Goal: Information Seeking & Learning: Learn about a topic

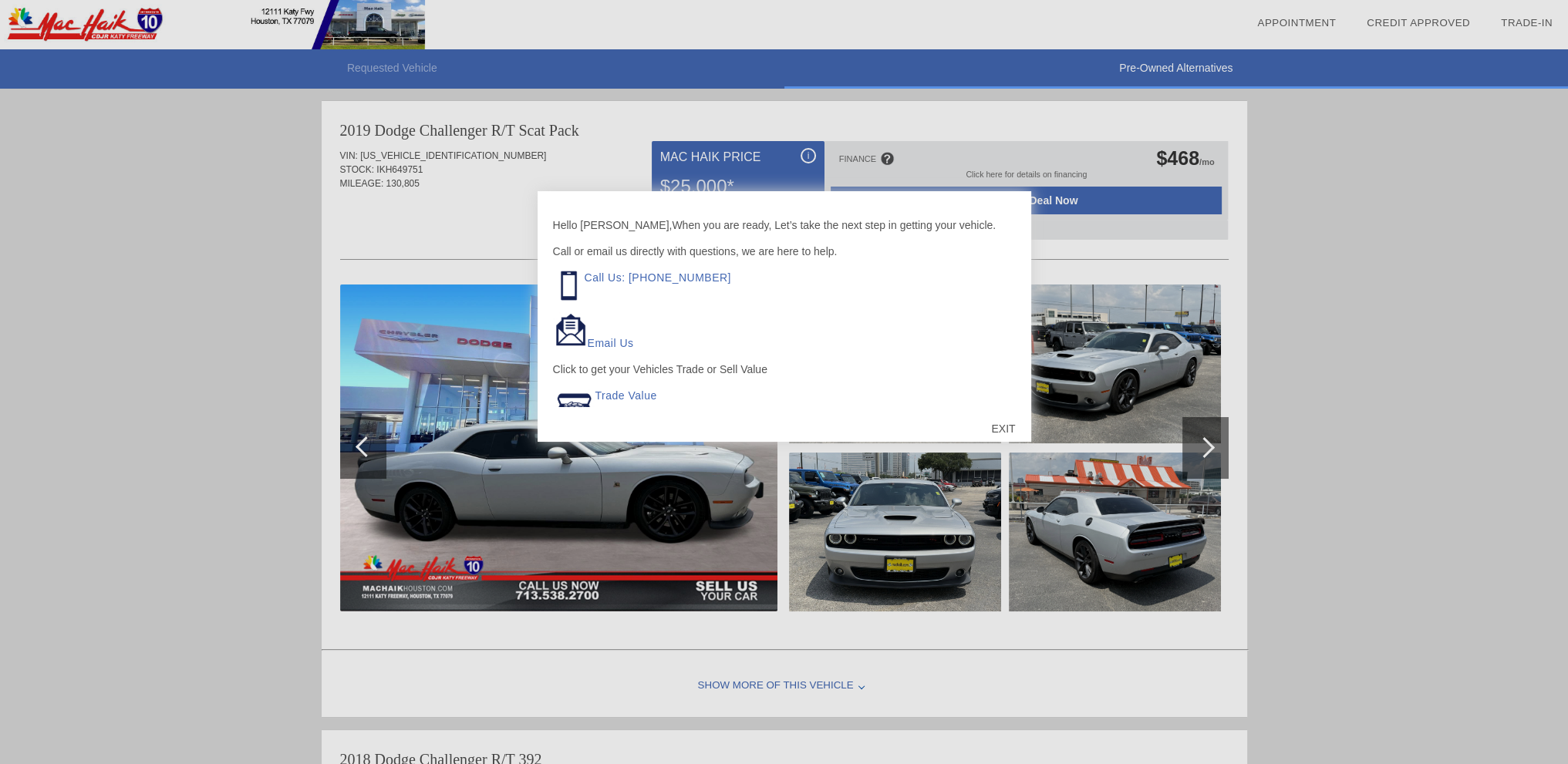
click at [1000, 421] on div "EXIT" at bounding box center [1002, 428] width 55 height 46
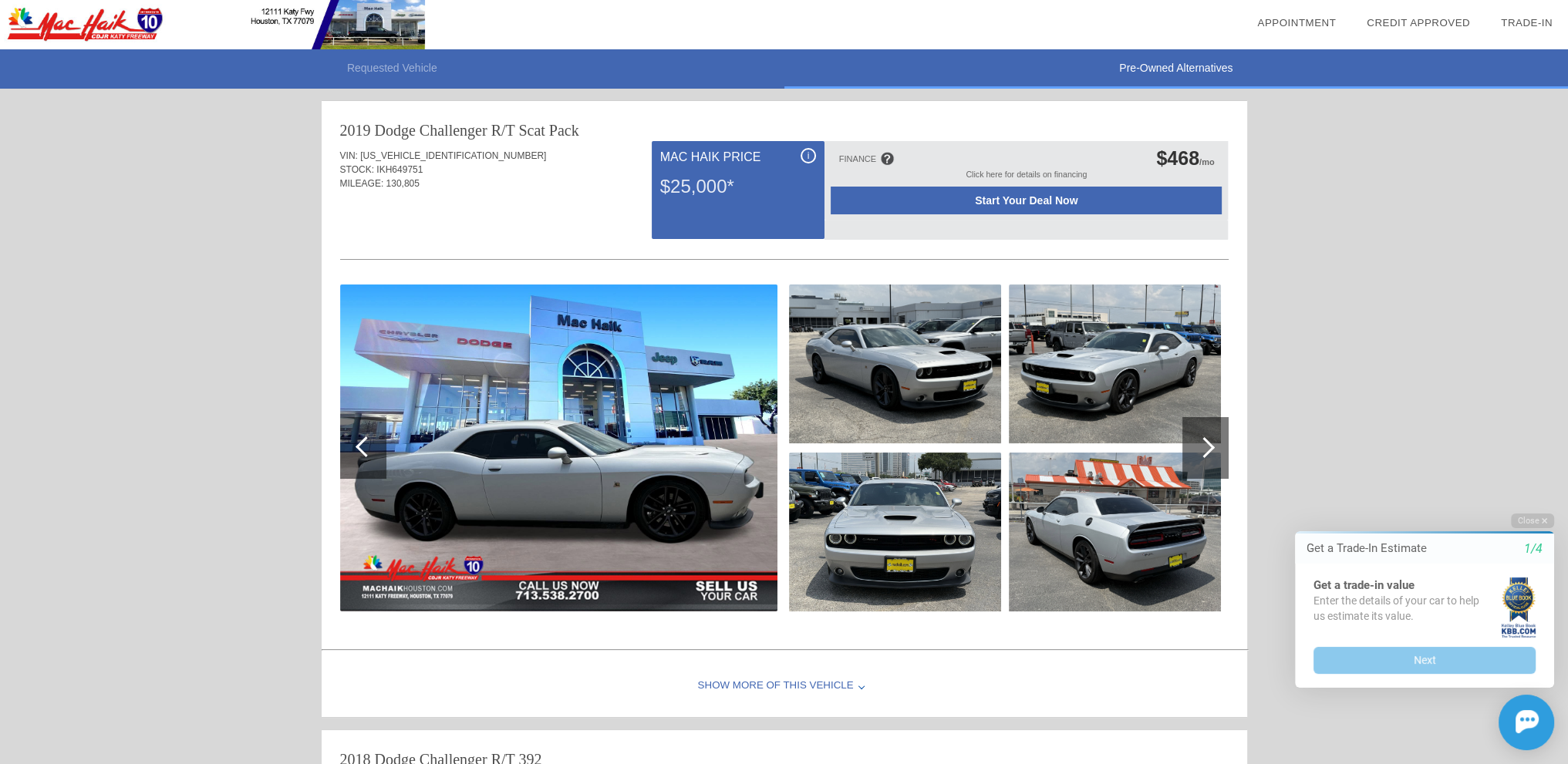
click at [805, 156] on div "i" at bounding box center [808, 155] width 15 height 15
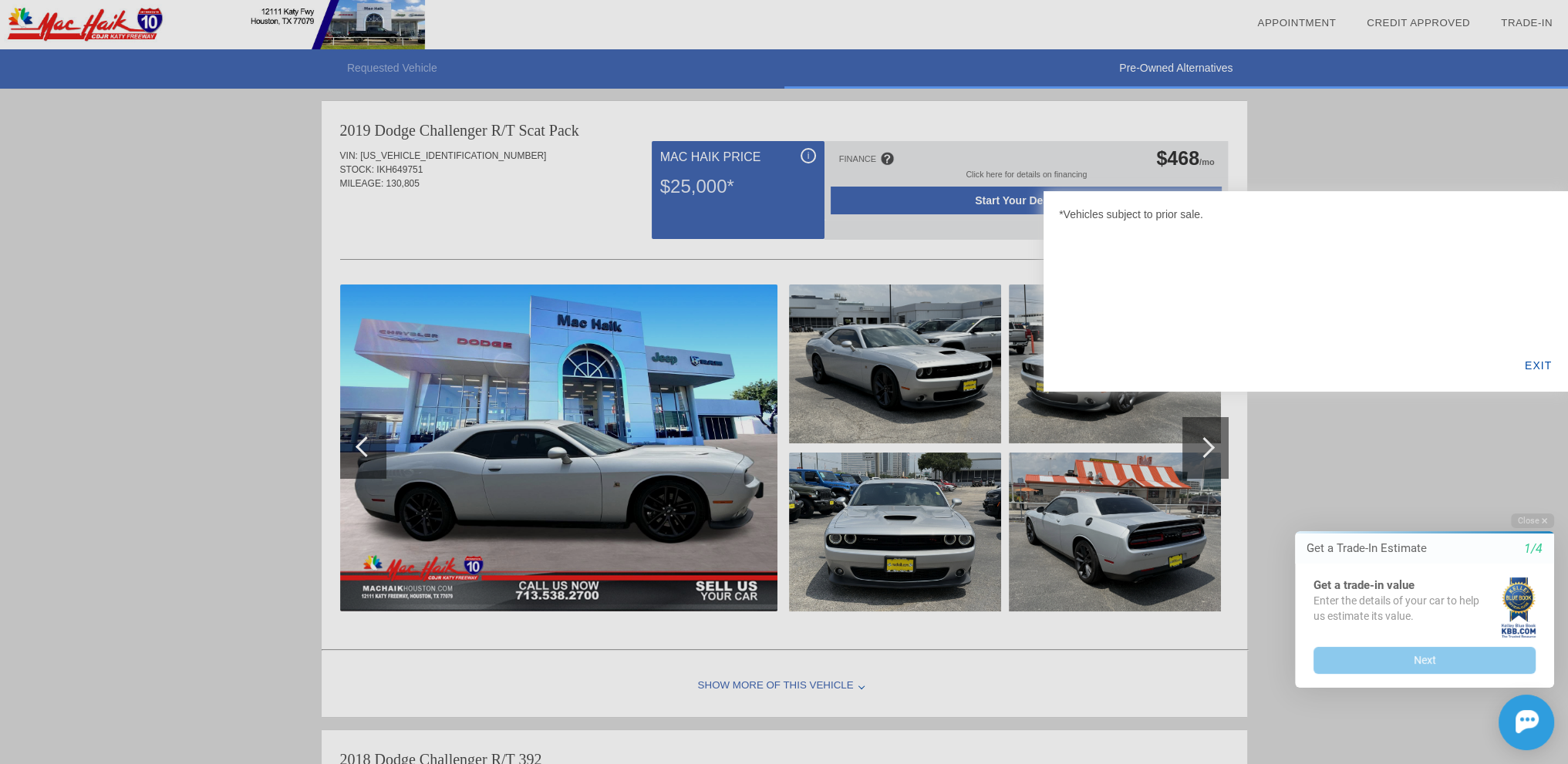
click at [1532, 365] on div "EXIT" at bounding box center [1538, 365] width 59 height 52
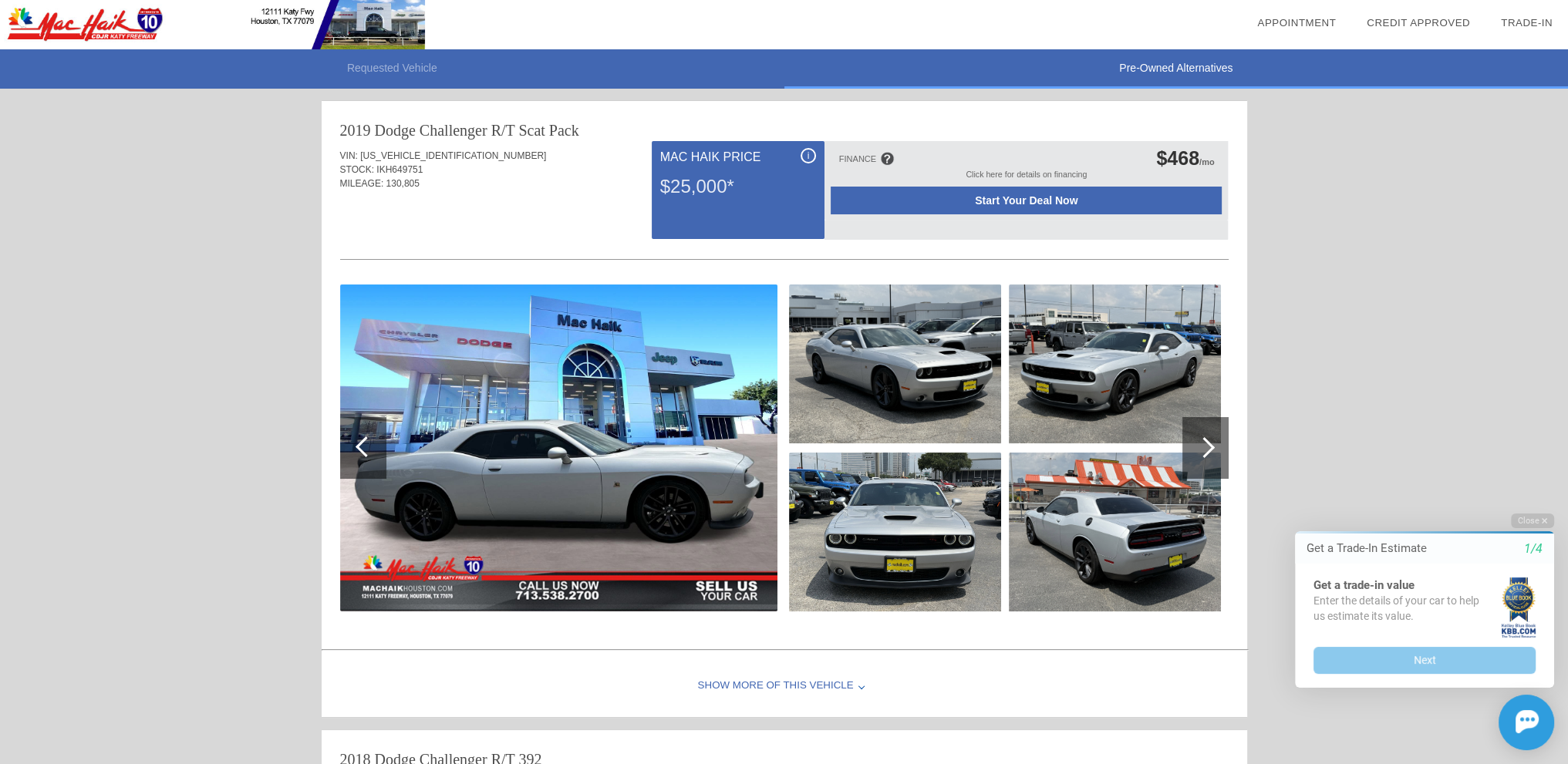
click at [367, 435] on div at bounding box center [363, 448] width 46 height 62
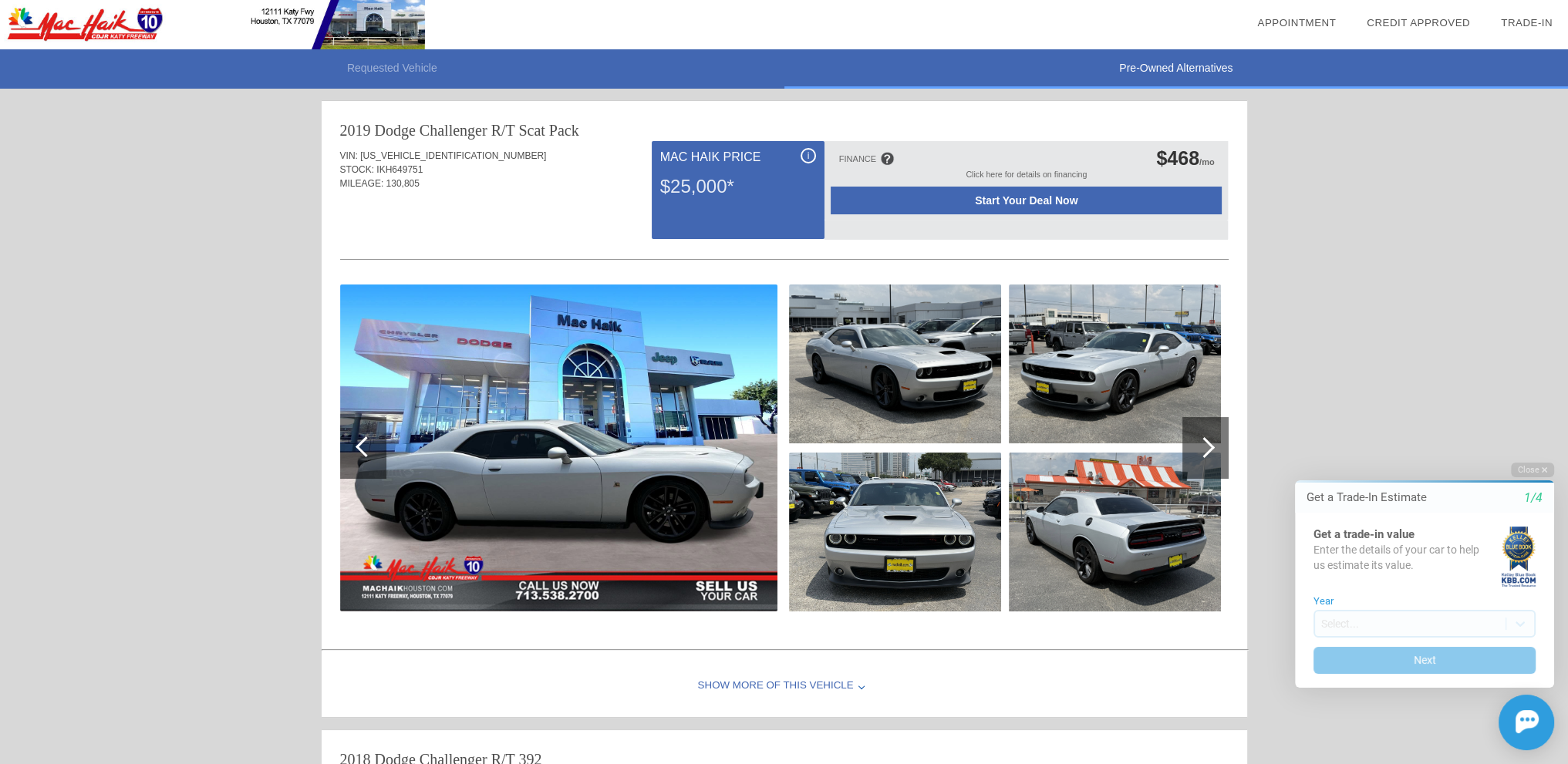
click at [1199, 449] on div at bounding box center [1204, 447] width 21 height 21
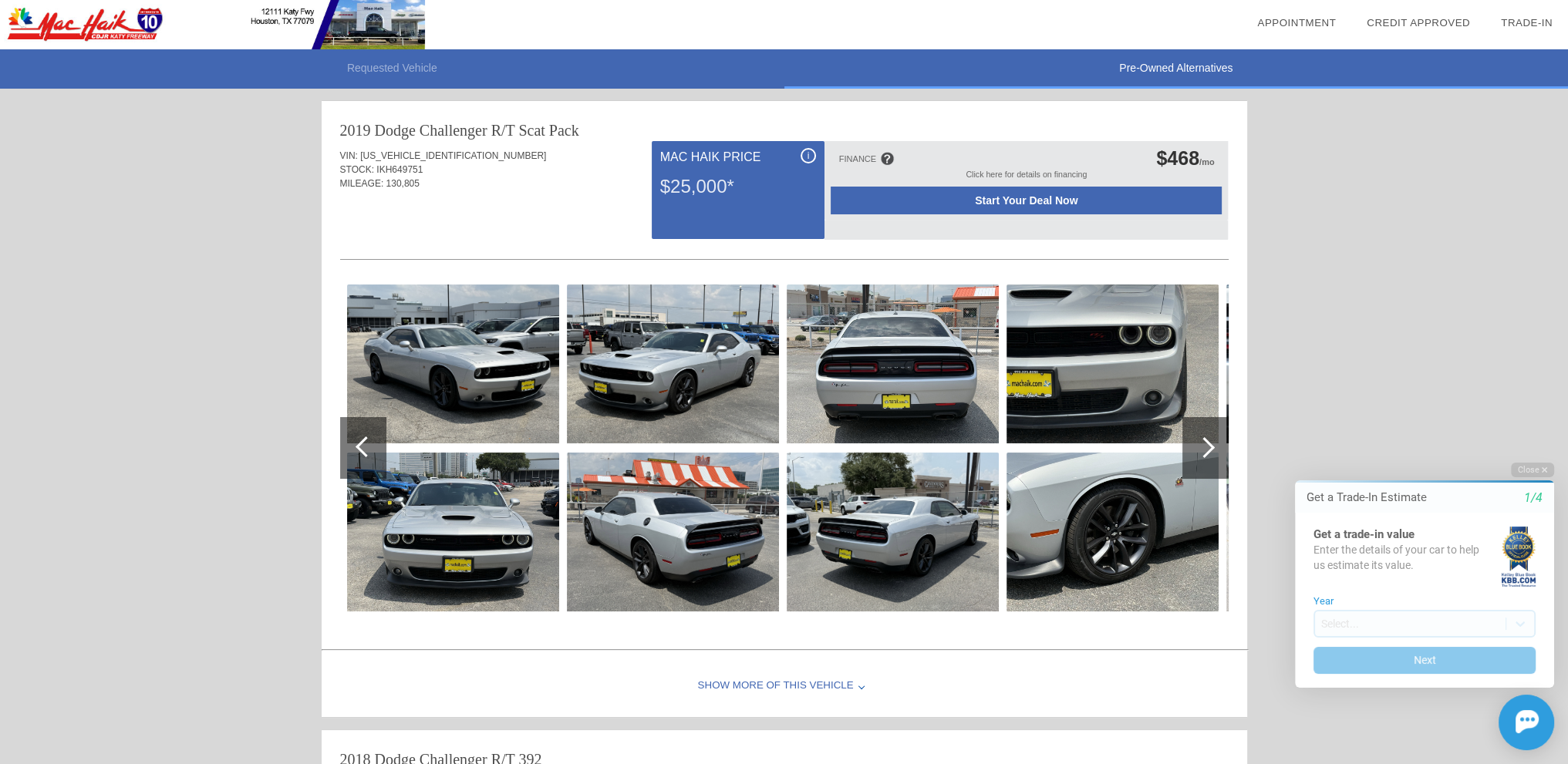
click at [1199, 449] on div at bounding box center [1204, 447] width 21 height 21
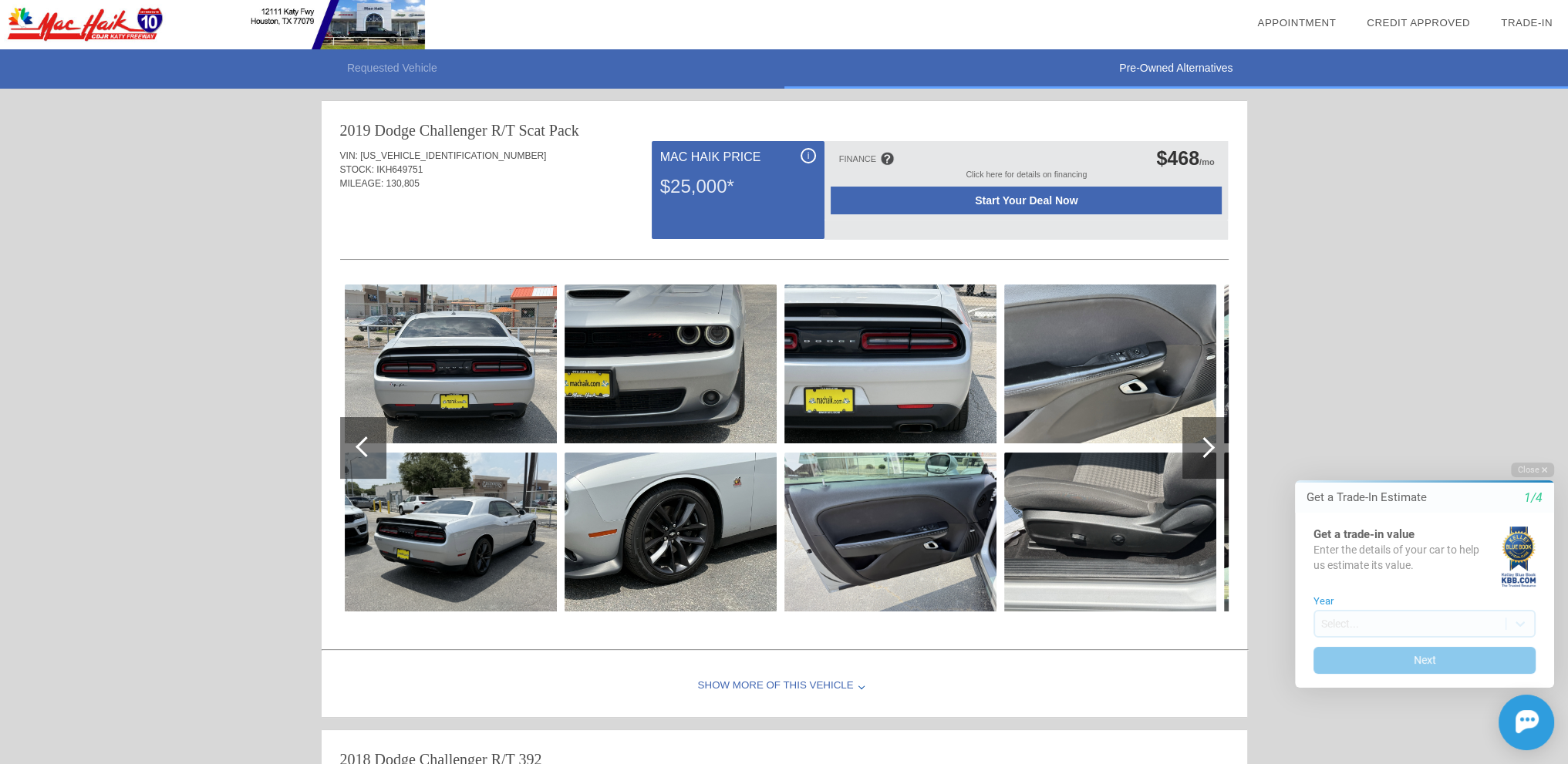
click at [1199, 449] on div at bounding box center [1204, 447] width 21 height 21
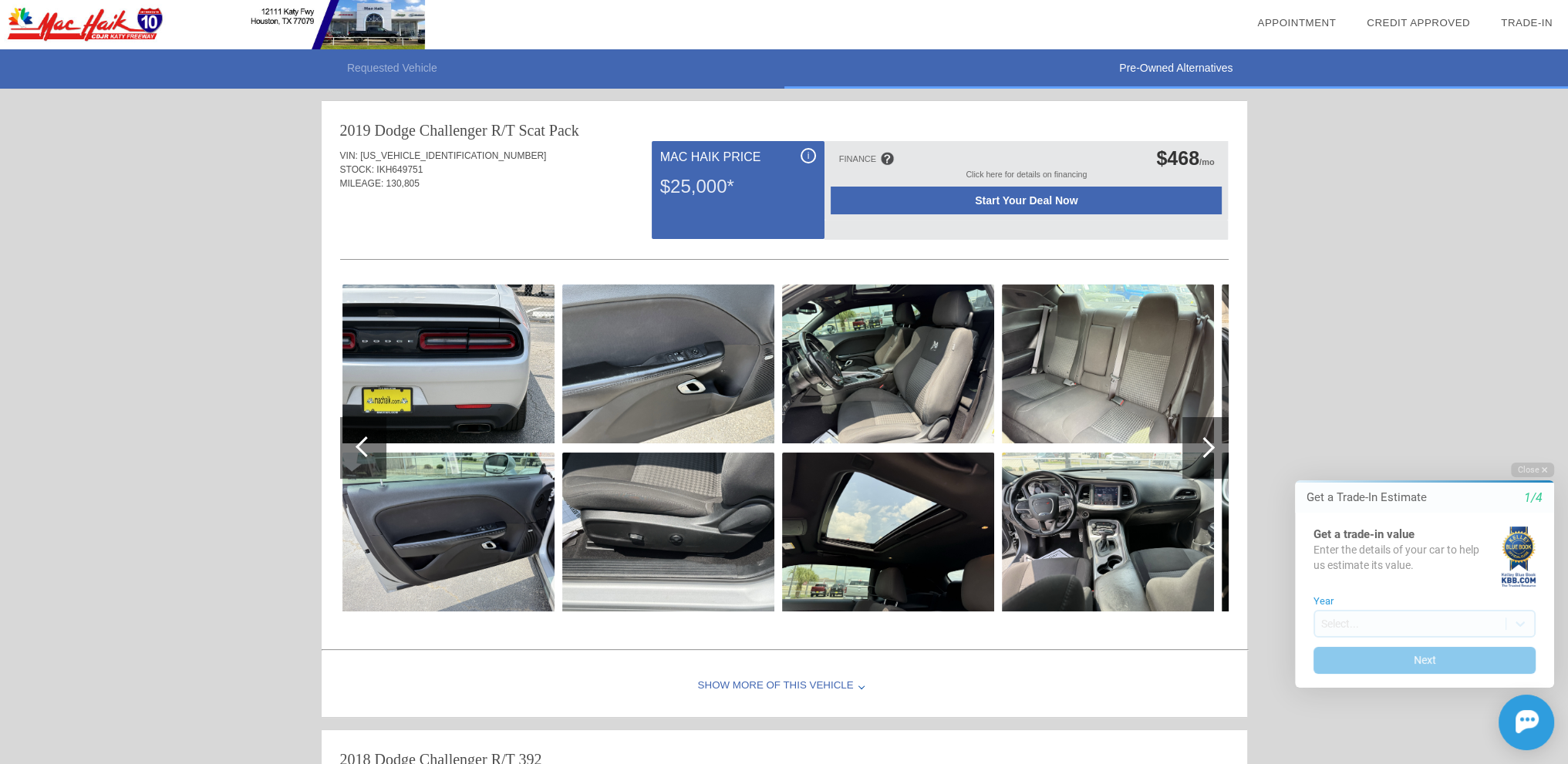
click at [1199, 449] on div at bounding box center [1204, 447] width 21 height 21
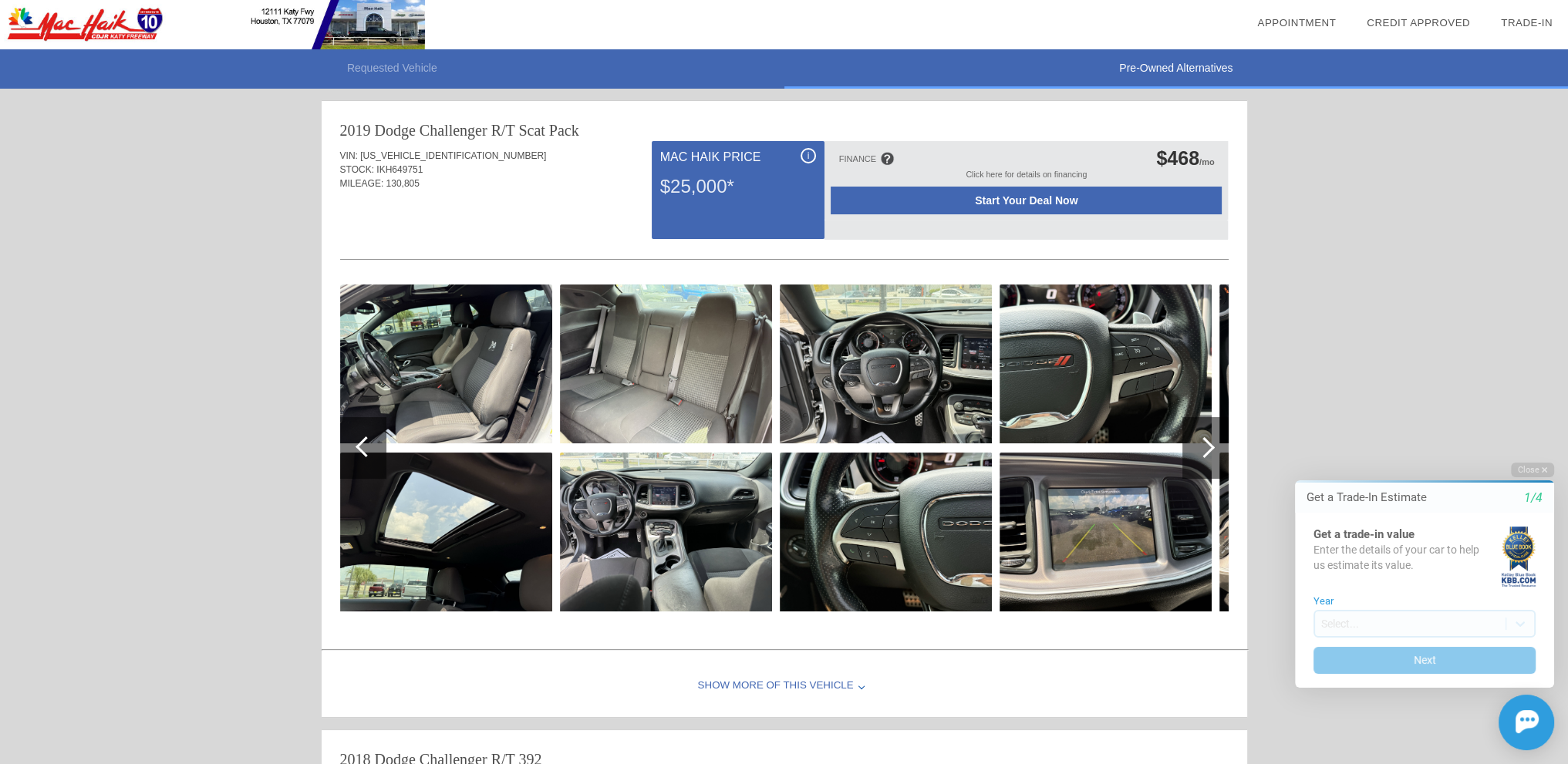
click at [1199, 449] on div at bounding box center [1204, 447] width 21 height 21
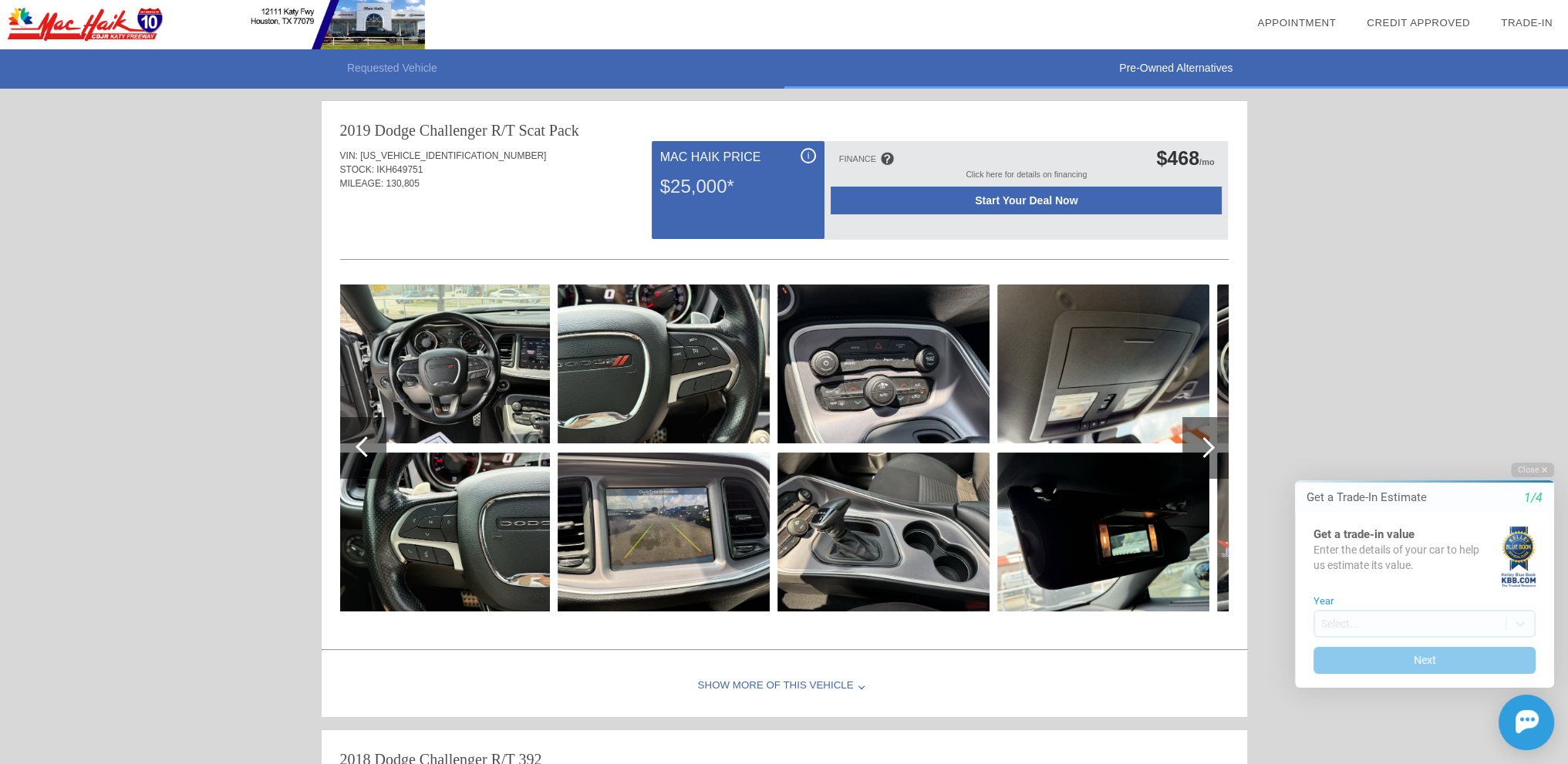
click at [1199, 449] on div at bounding box center [1204, 447] width 21 height 21
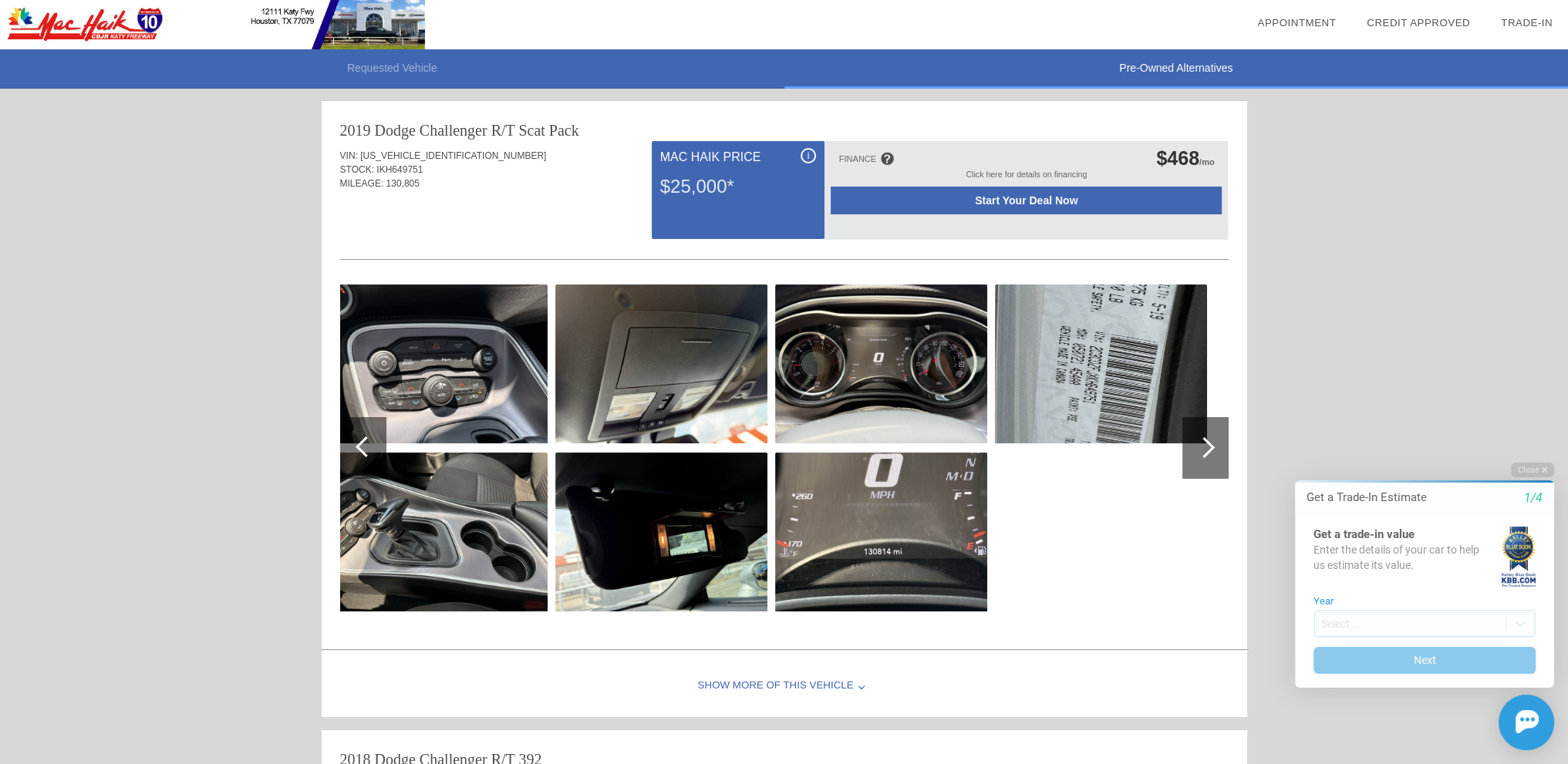
click at [1199, 449] on div at bounding box center [1204, 447] width 21 height 21
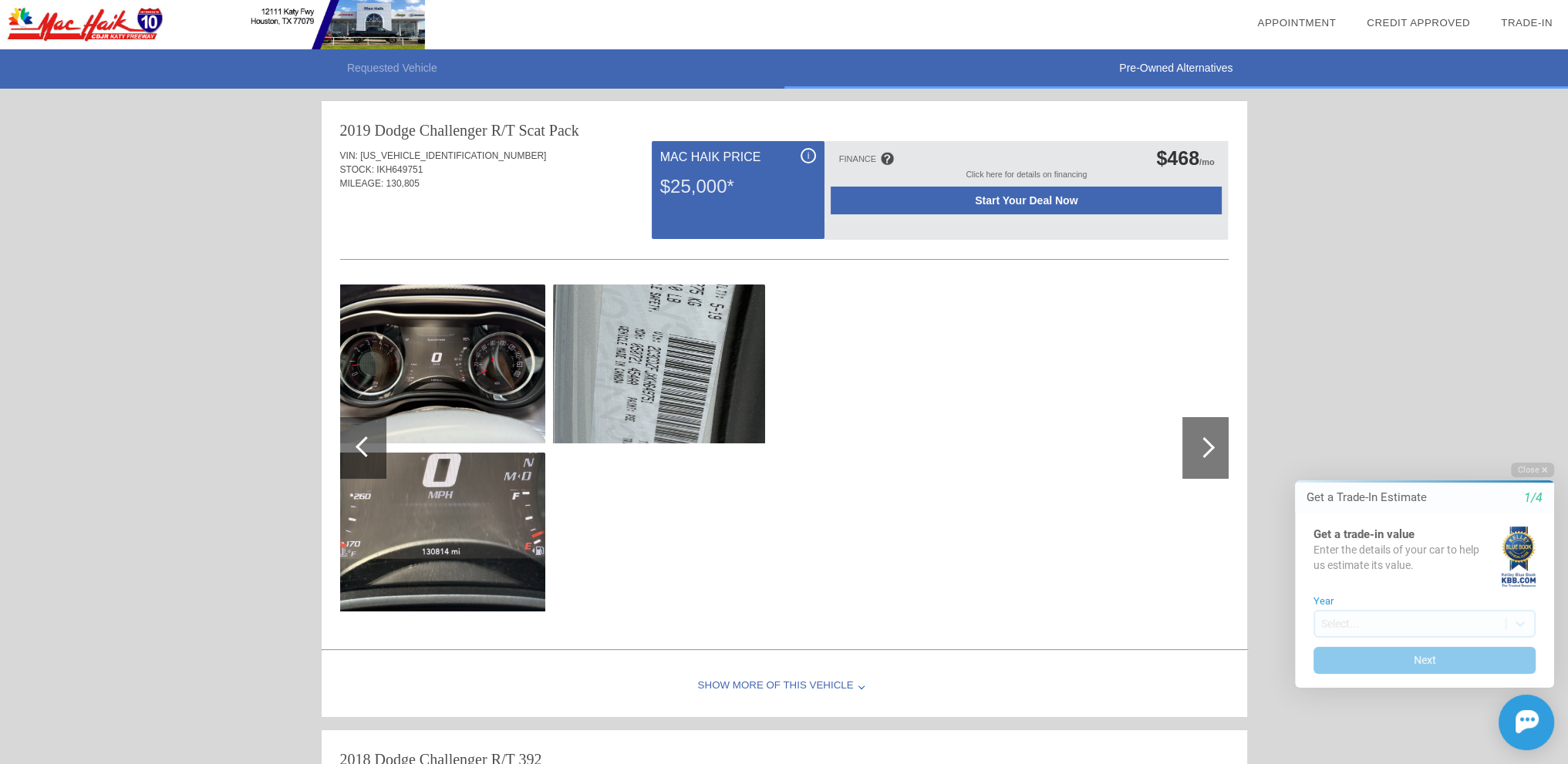
click at [1199, 449] on div at bounding box center [1204, 447] width 21 height 21
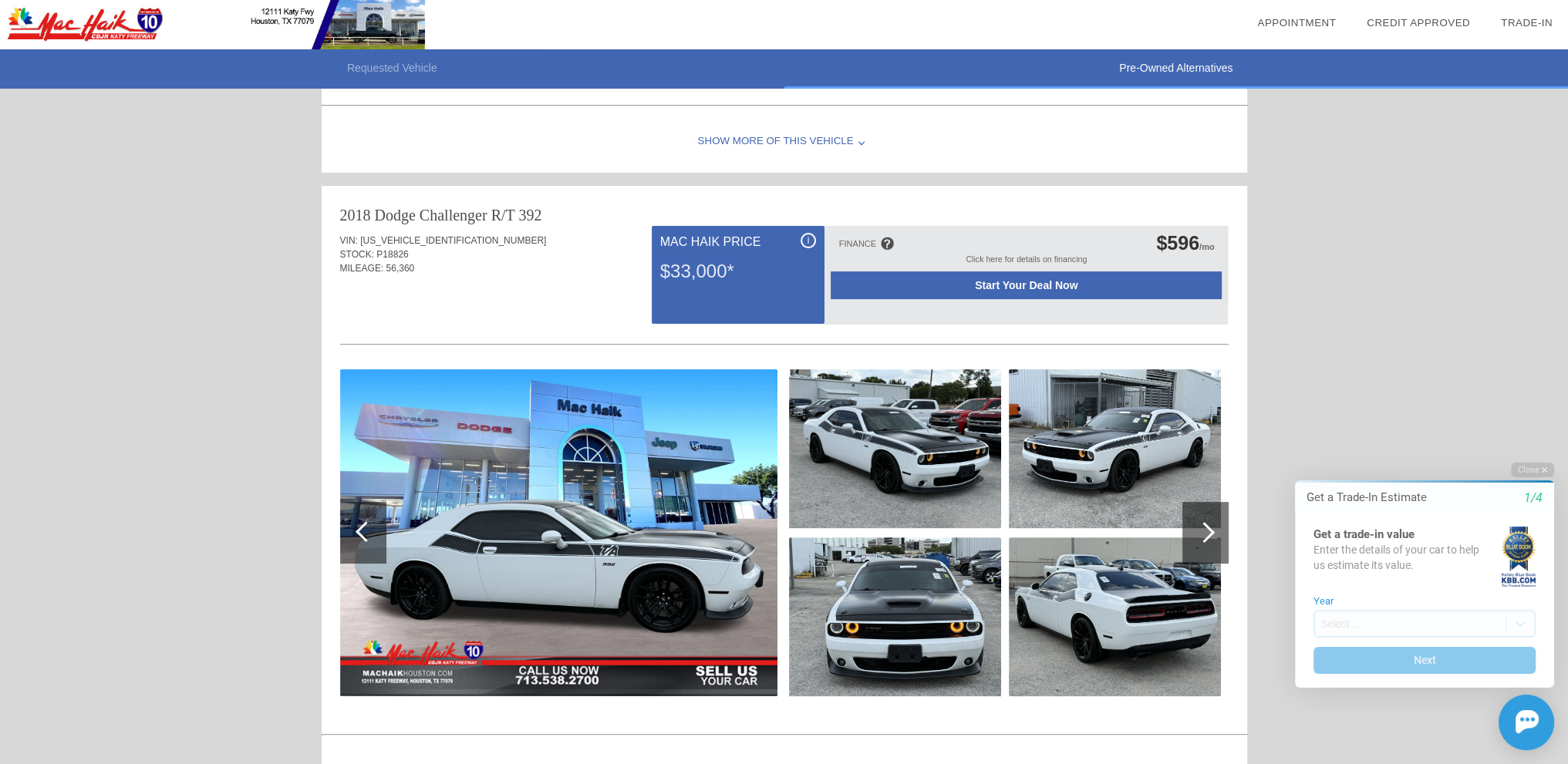
scroll to position [544, 0]
click at [1204, 522] on div at bounding box center [1204, 532] width 21 height 21
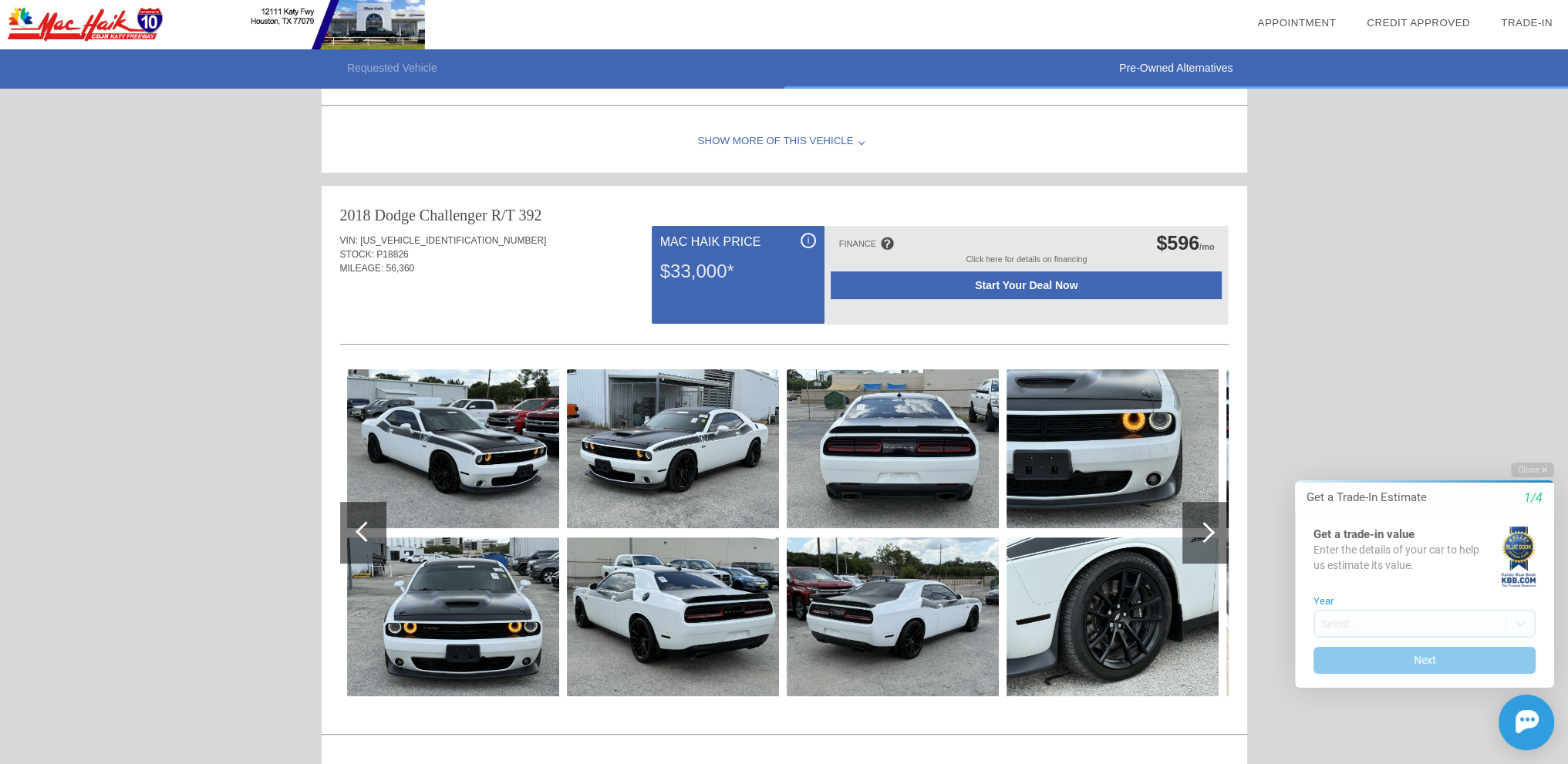
click at [1204, 522] on div at bounding box center [1204, 532] width 21 height 21
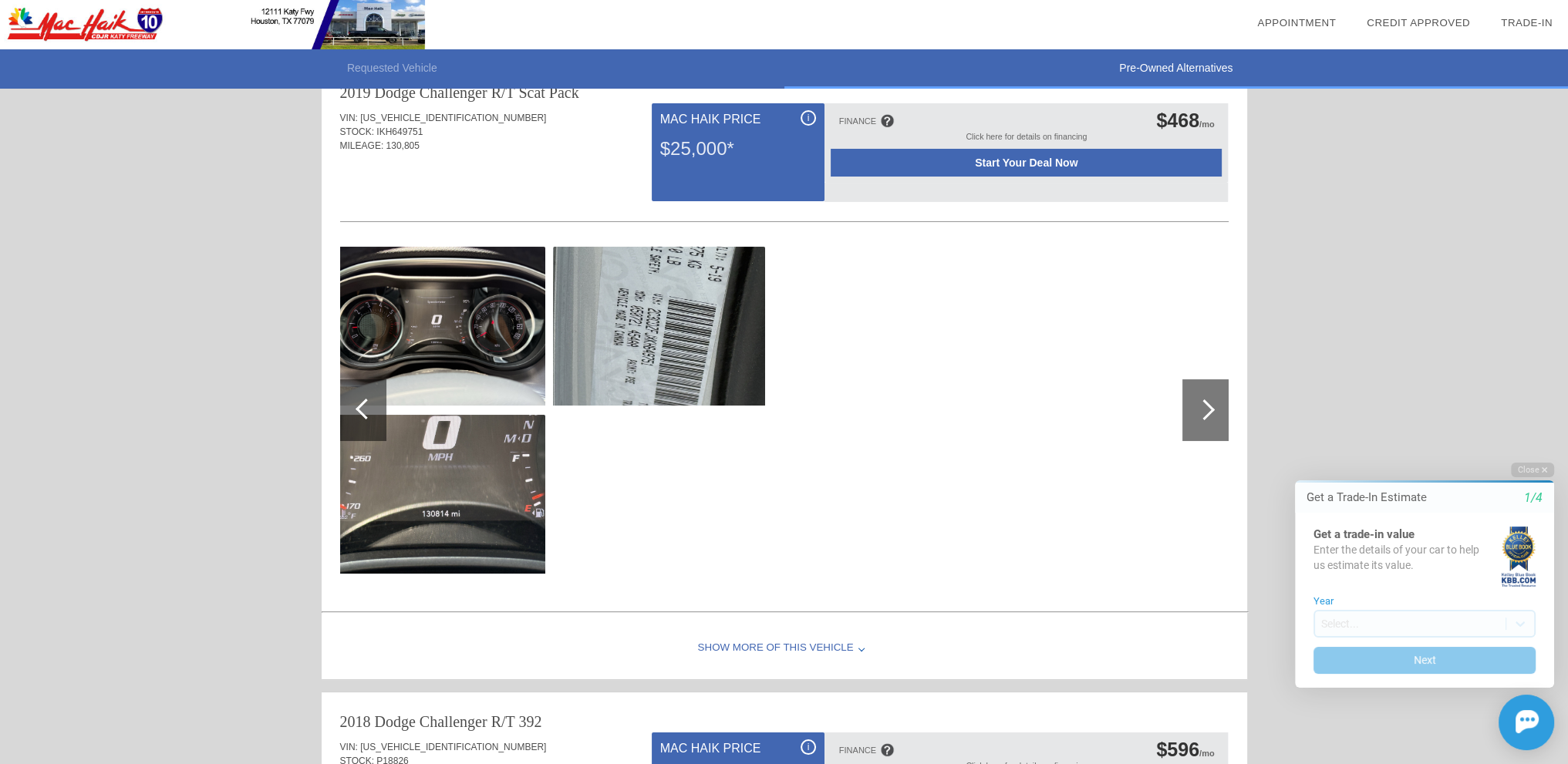
scroll to position [0, 0]
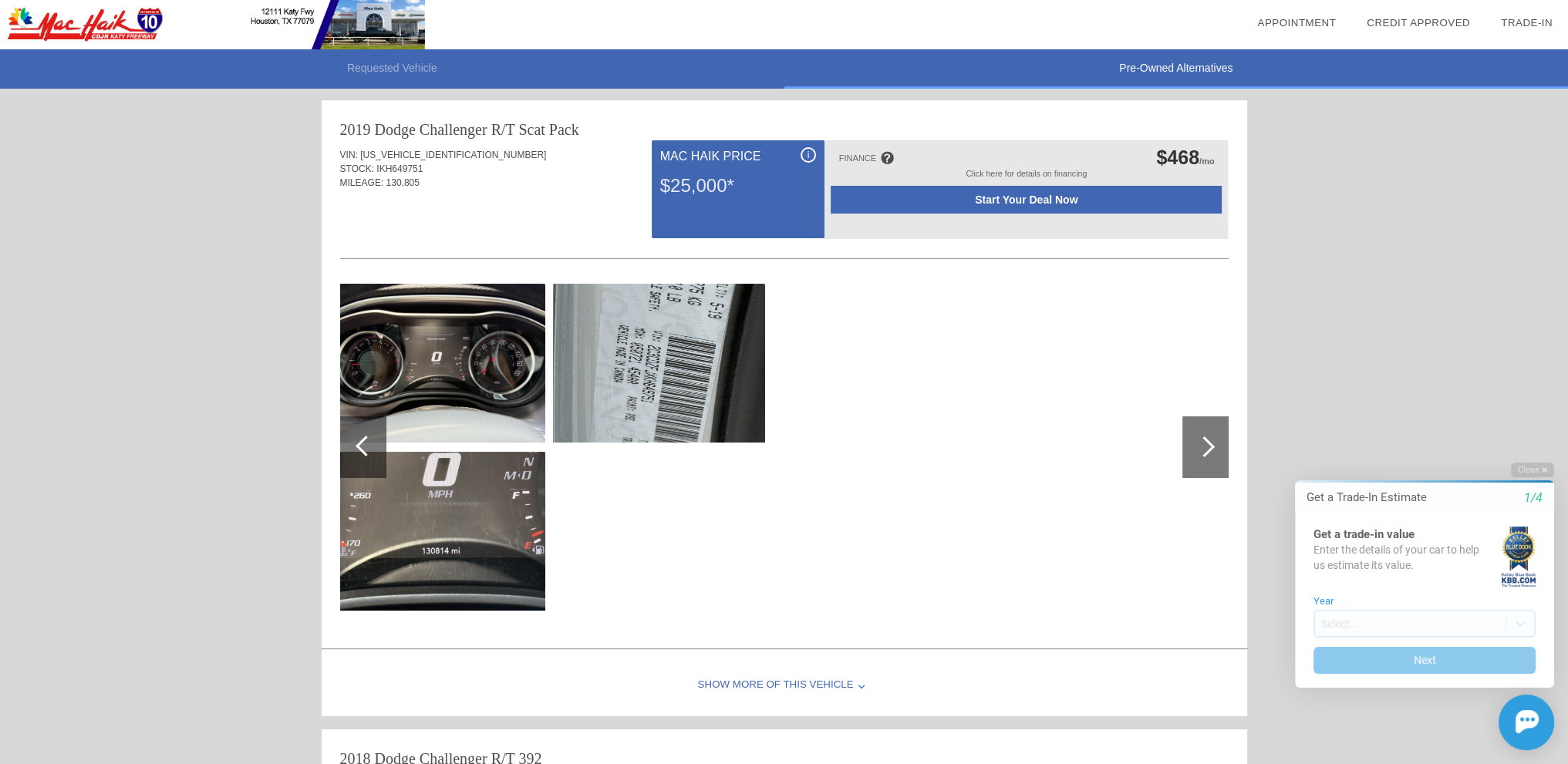
click at [440, 150] on span "[US_VEHICLE_IDENTIFICATION_NUMBER]" at bounding box center [453, 155] width 186 height 11
copy span "[US_VEHICLE_IDENTIFICATION_NUMBER]"
drag, startPoint x: 1027, startPoint y: 212, endPoint x: 786, endPoint y: 234, distance: 242.0
click at [1001, 265] on div "VIN: 2C3CDZFJXKH649751 STOCK: IKH649751 MILEAGE: 130,805 i Mac Haik Price $25,0…" at bounding box center [784, 391] width 888 height 503
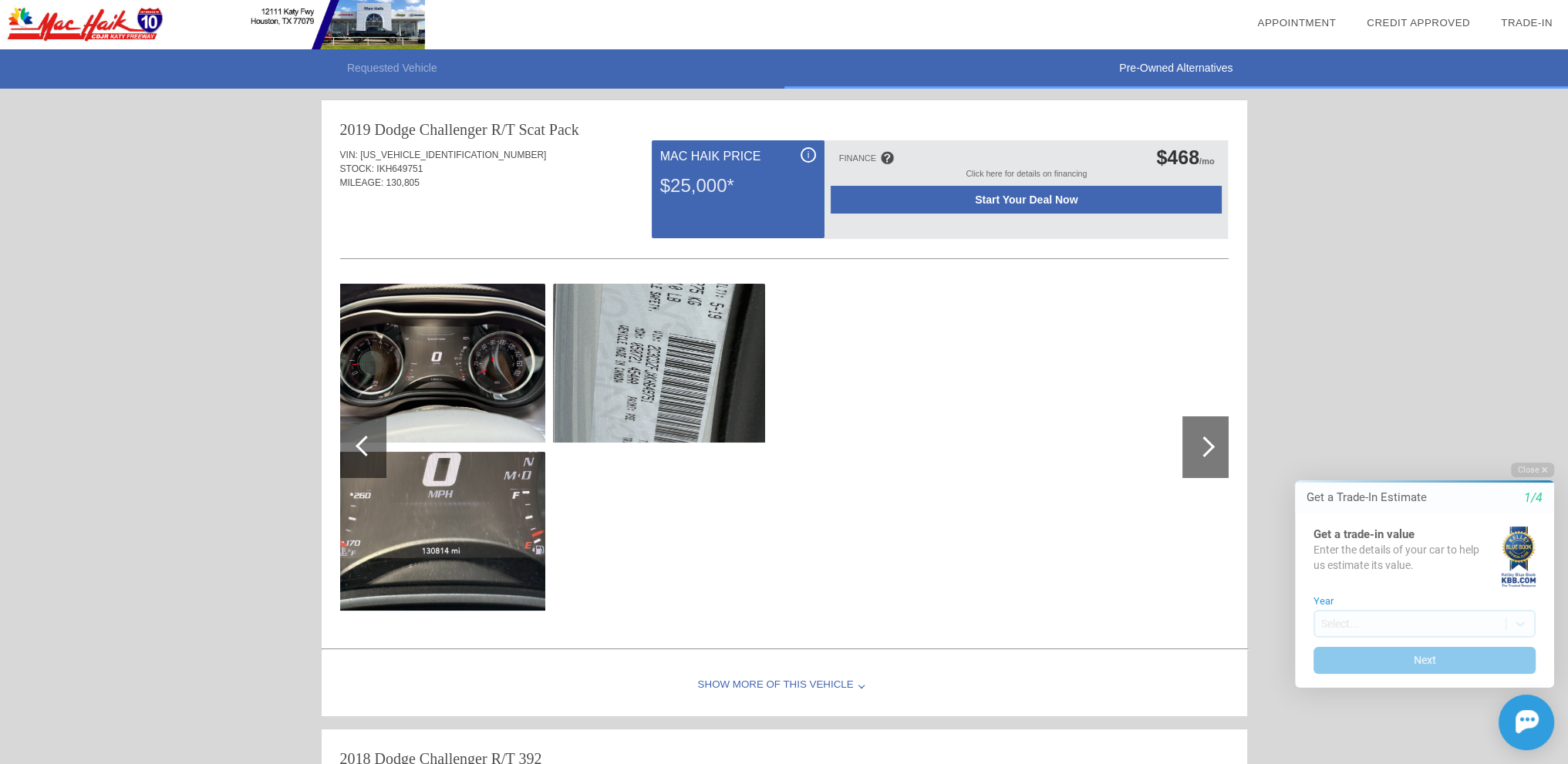
click at [445, 154] on span "[US_VEHICLE_IDENTIFICATION_NUMBER]" at bounding box center [453, 155] width 186 height 11
click at [459, 121] on div "2019 Dodge Challenger" at bounding box center [414, 129] width 147 height 22
copy div "2019 Dodge Challenger R/T Scat Pack"
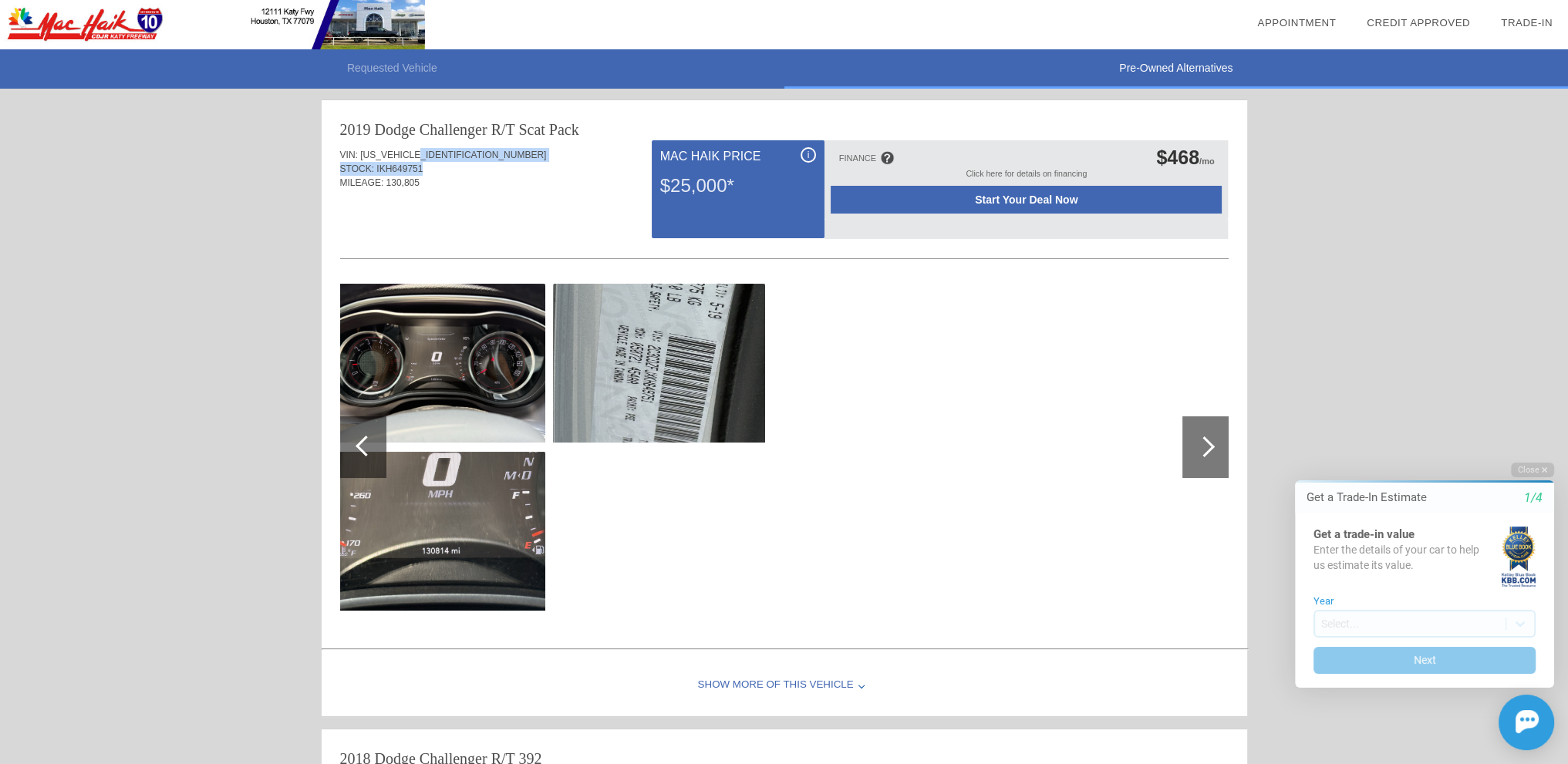
drag, startPoint x: 423, startPoint y: 162, endPoint x: 403, endPoint y: 156, distance: 20.9
click at [422, 163] on div "VIN: 2C3CDZFJXKH649751 STOCK: IKH649751 MILEAGE: 130,805" at bounding box center [784, 176] width 888 height 72
click at [438, 194] on div "VIN: 2C3CDZFJXKH649751 STOCK: IKH649751 MILEAGE: 130,805" at bounding box center [784, 176] width 888 height 72
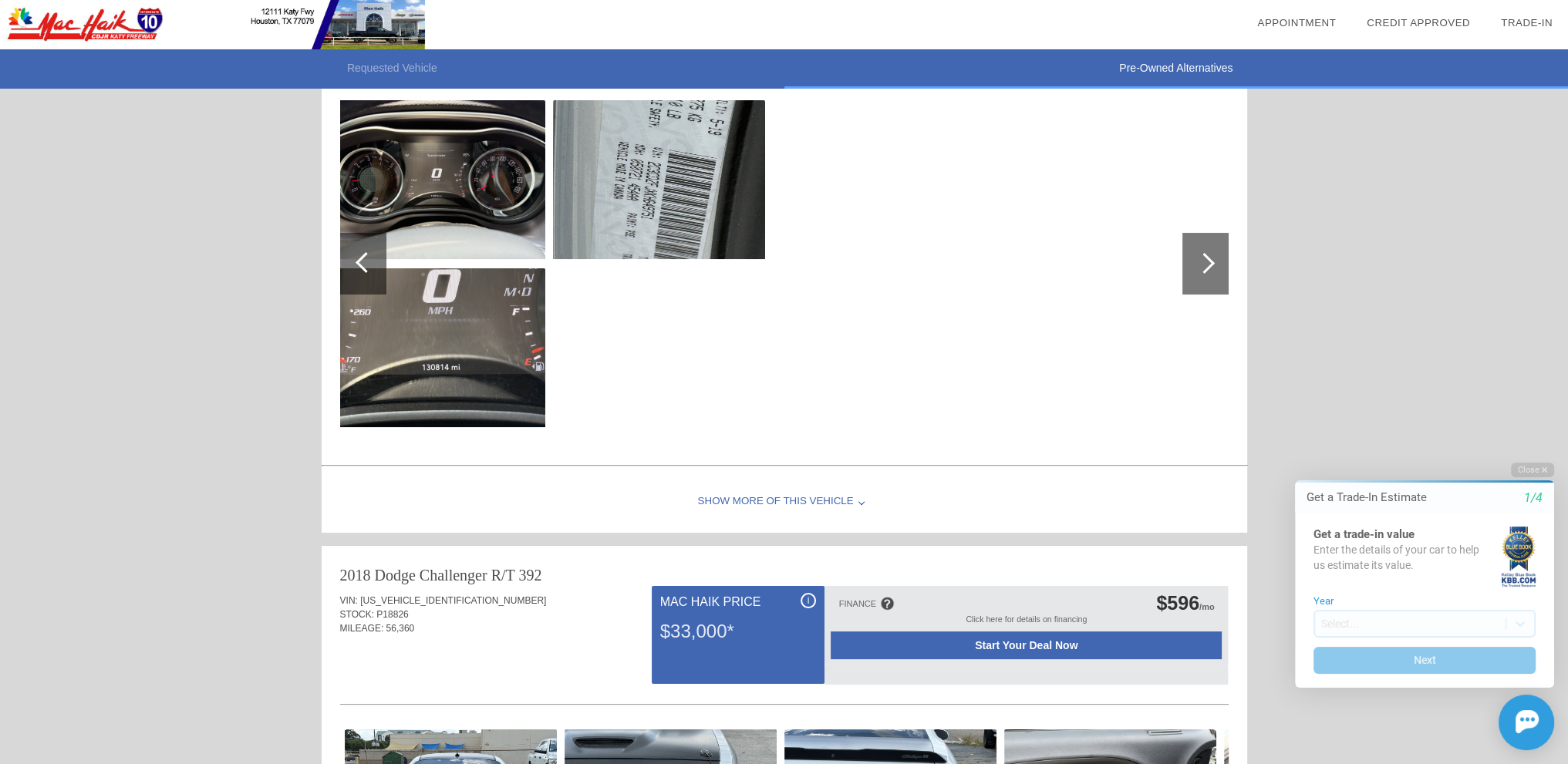
scroll to position [308, 0]
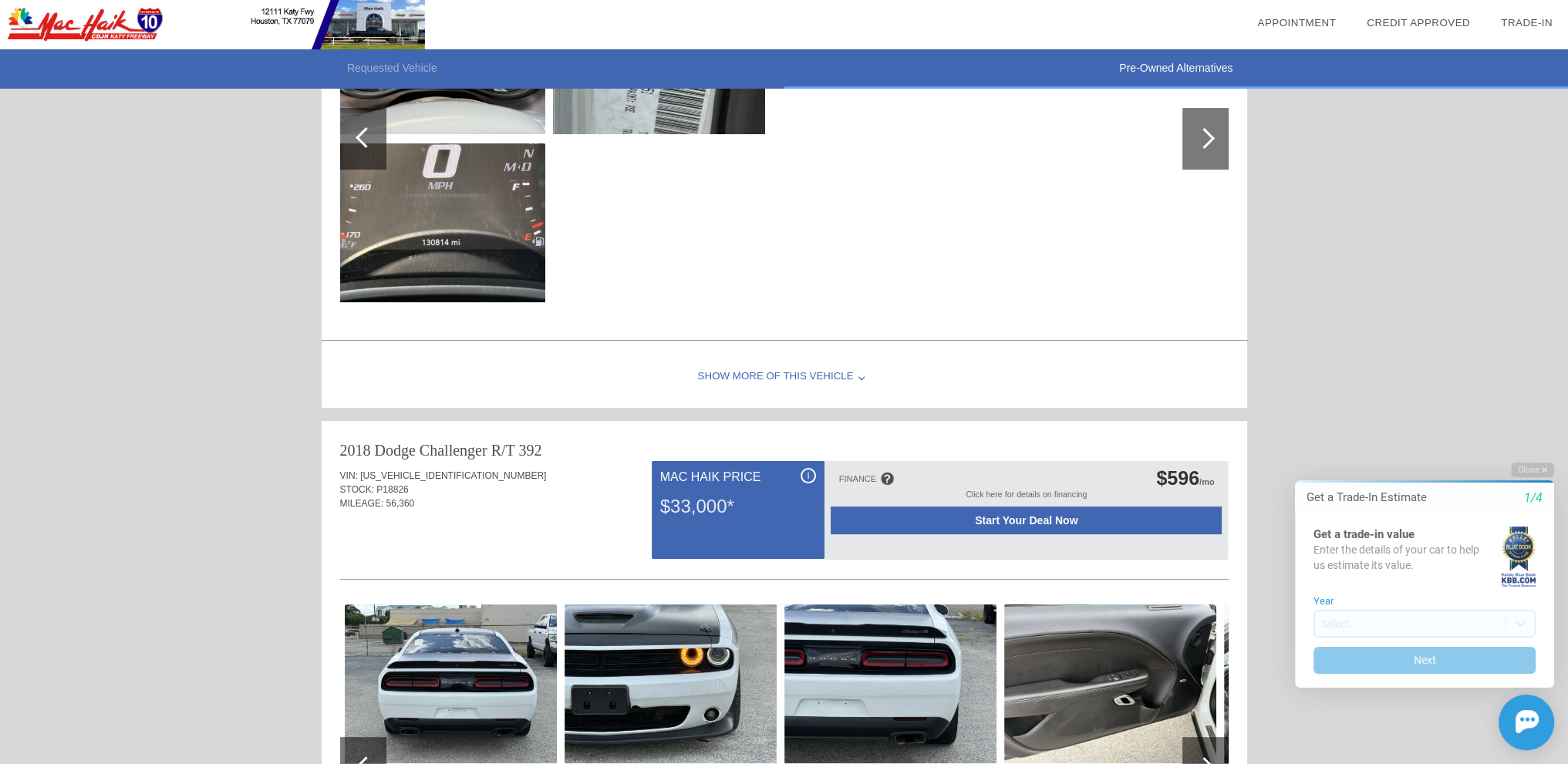
click at [786, 387] on div "Show More of this Vehicle" at bounding box center [784, 377] width 926 height 62
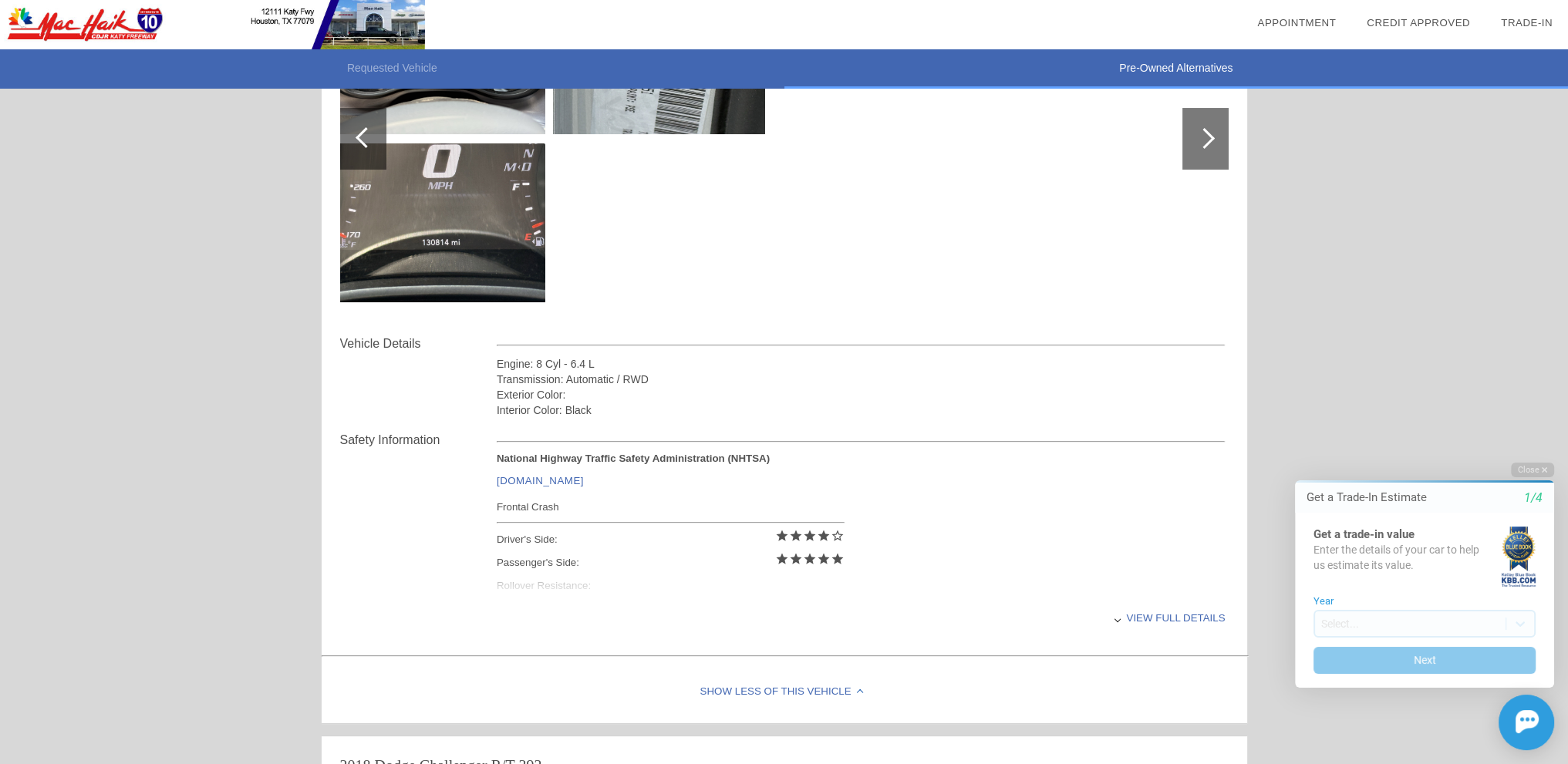
click at [1166, 611] on div "View full details" at bounding box center [861, 618] width 729 height 37
click at [819, 690] on div "Show Less of this Vehicle" at bounding box center [784, 692] width 926 height 62
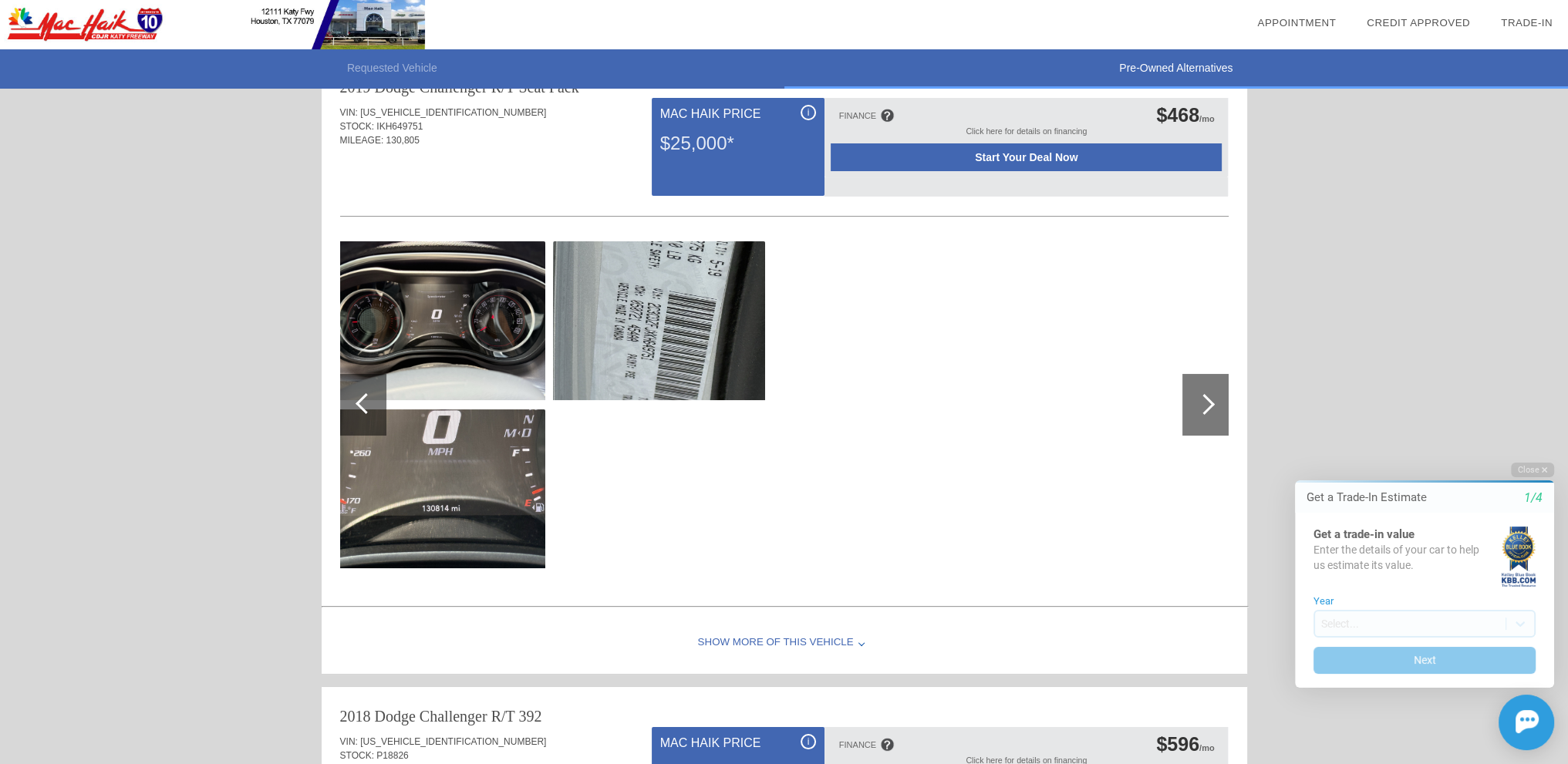
scroll to position [0, 0]
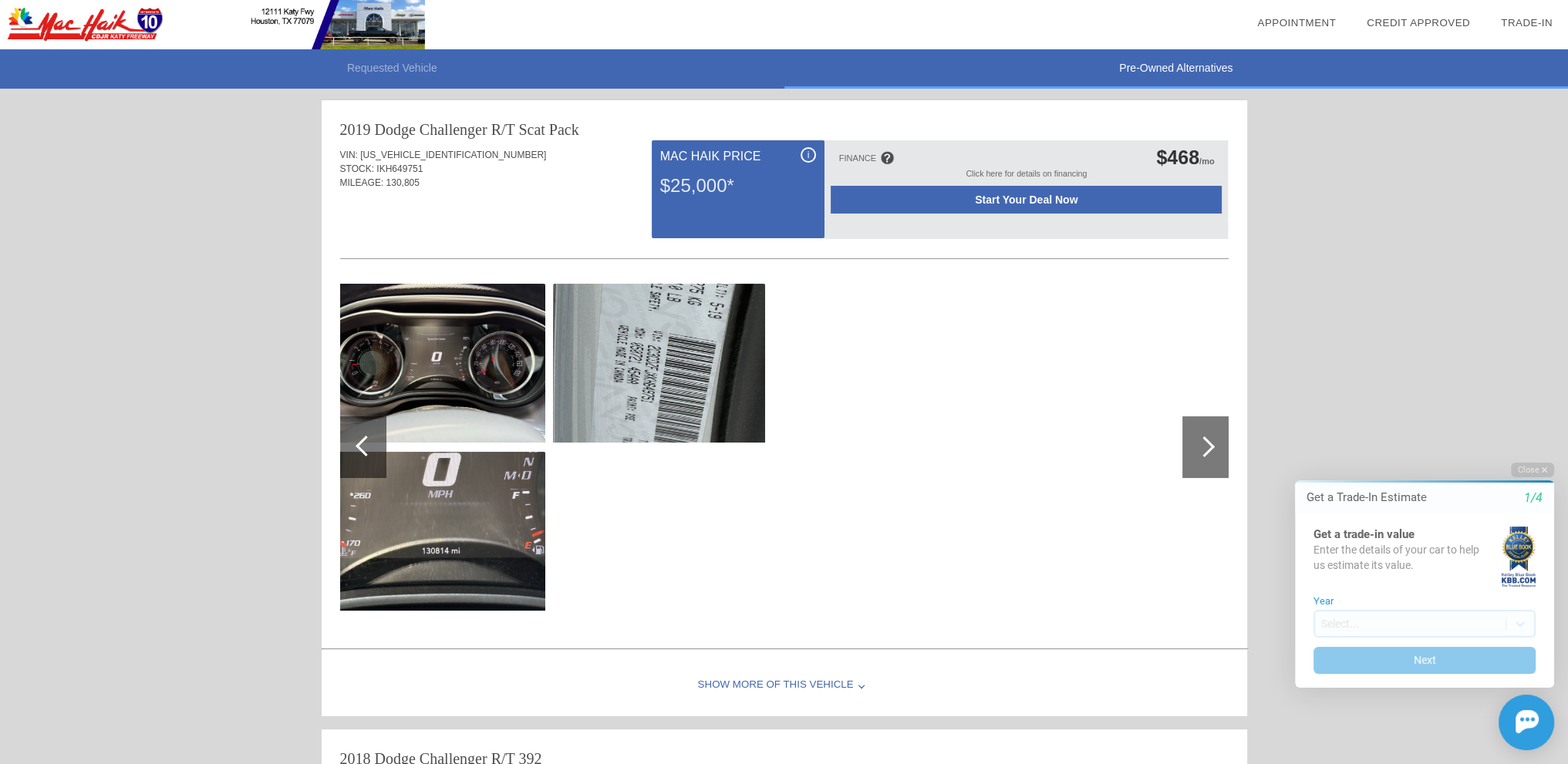
click at [489, 136] on div "2019 Dodge Challenger R/T Scat Pack" at bounding box center [784, 129] width 888 height 22
click at [484, 127] on div "2019 Dodge Challenger" at bounding box center [414, 129] width 147 height 22
click at [481, 125] on div "2019 Dodge Challenger" at bounding box center [414, 129] width 147 height 22
click at [599, 129] on div "2019 Dodge Challenger R/T Scat Pack" at bounding box center [784, 129] width 888 height 22
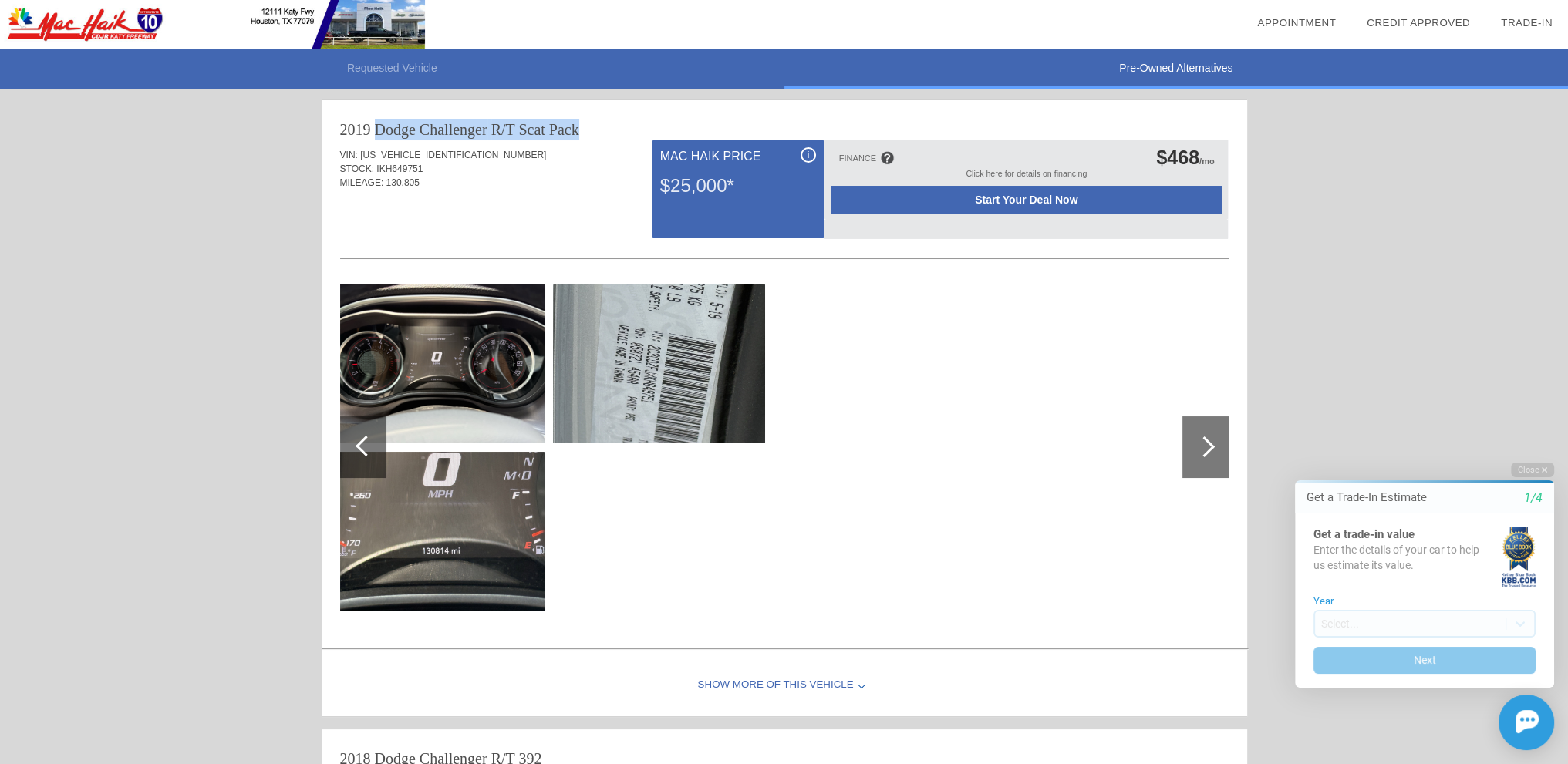
drag, startPoint x: 585, startPoint y: 125, endPoint x: 324, endPoint y: 128, distance: 261.0
click at [324, 128] on div "2019 Dodge Challenger R/T Scat Pack VIN: 2C3CDZFJXKH649751 STOCK: IKH649751 MIL…" at bounding box center [784, 371] width 926 height 543
copy div "2019 Dodge Challenger R/T Scat Pack"
click at [125, 22] on img at bounding box center [212, 24] width 425 height 50
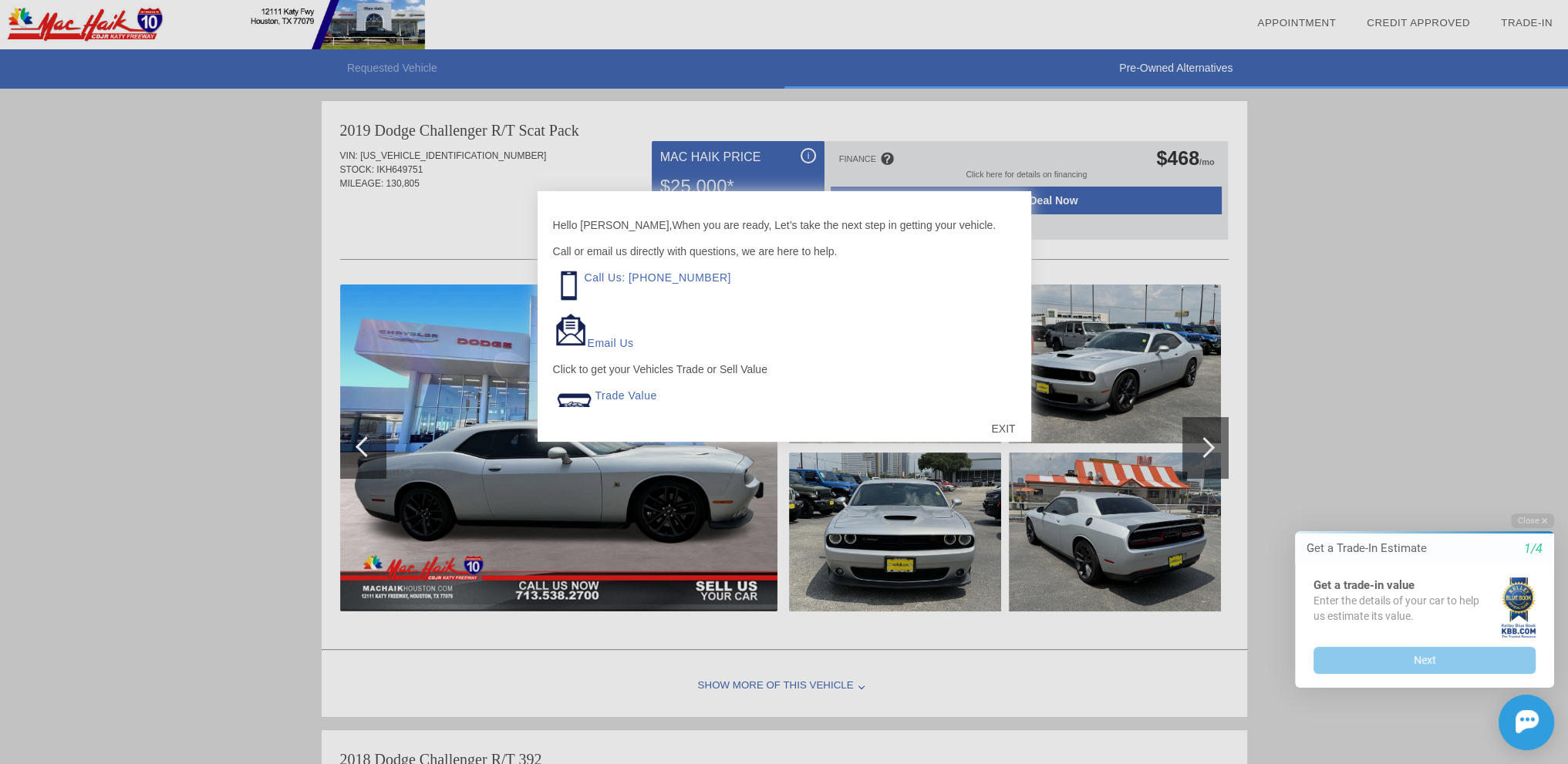
click at [996, 426] on div "EXIT" at bounding box center [1002, 428] width 55 height 46
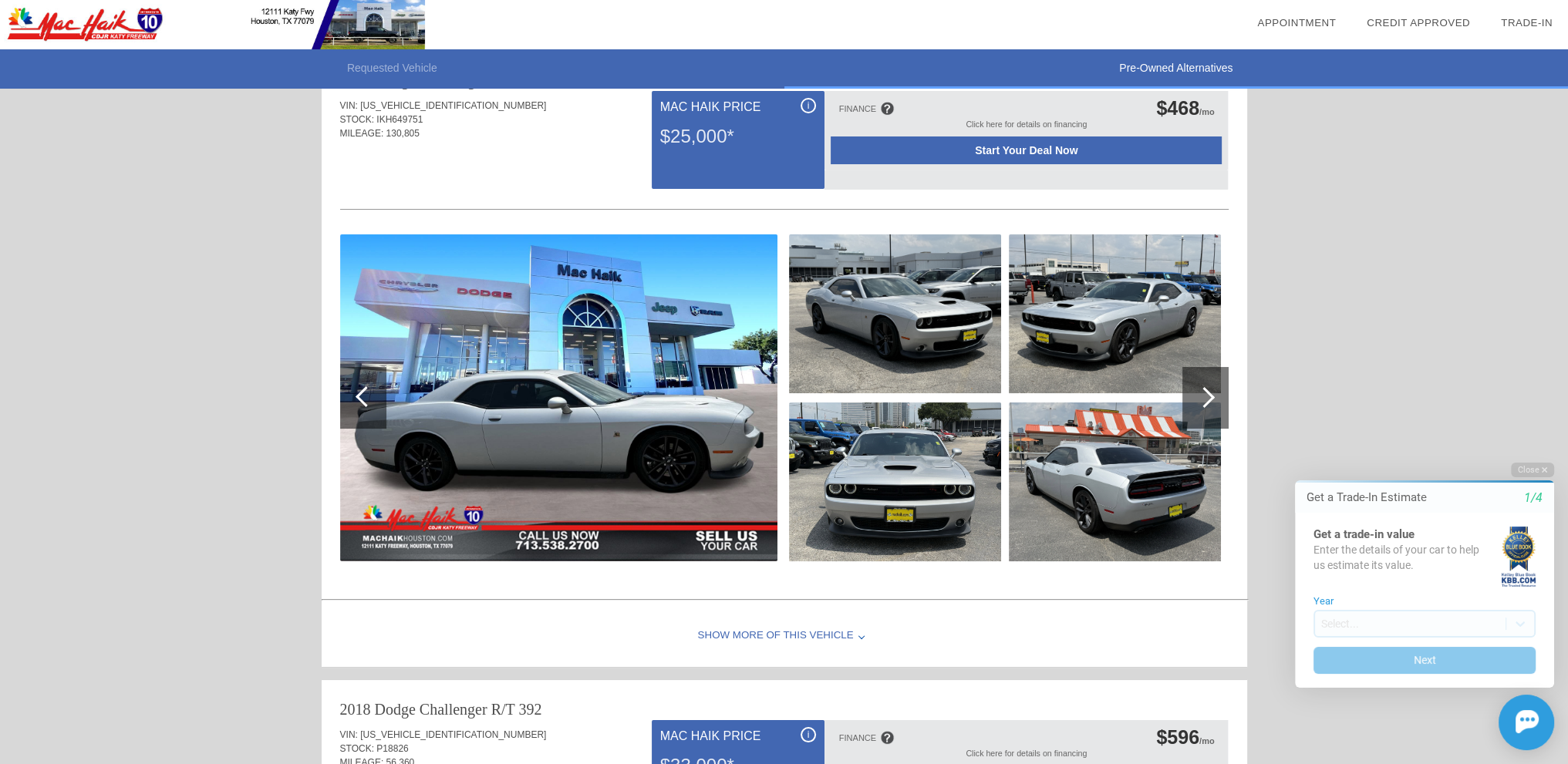
scroll to position [77, 0]
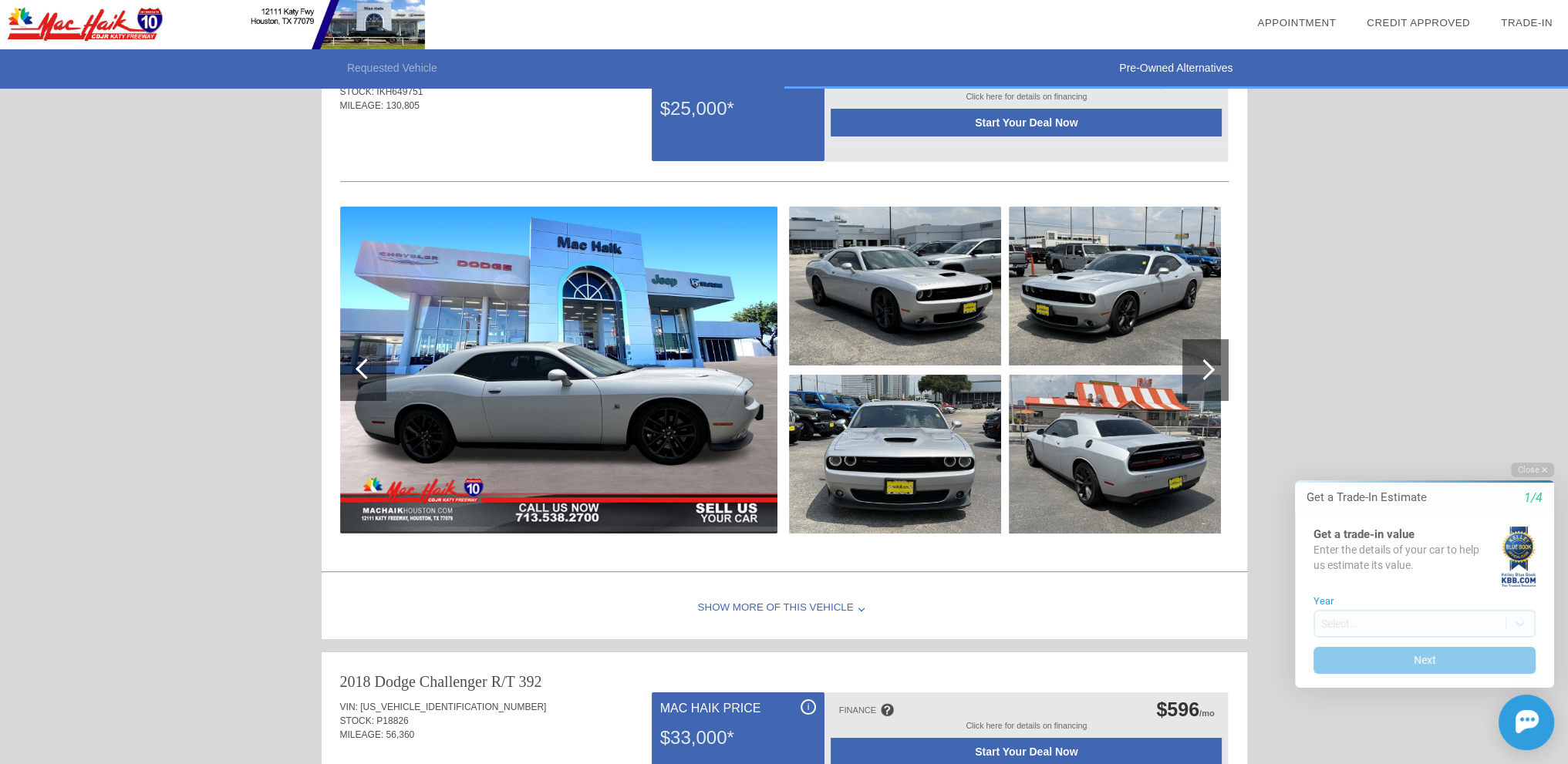
click at [587, 403] on img at bounding box center [558, 370] width 437 height 327
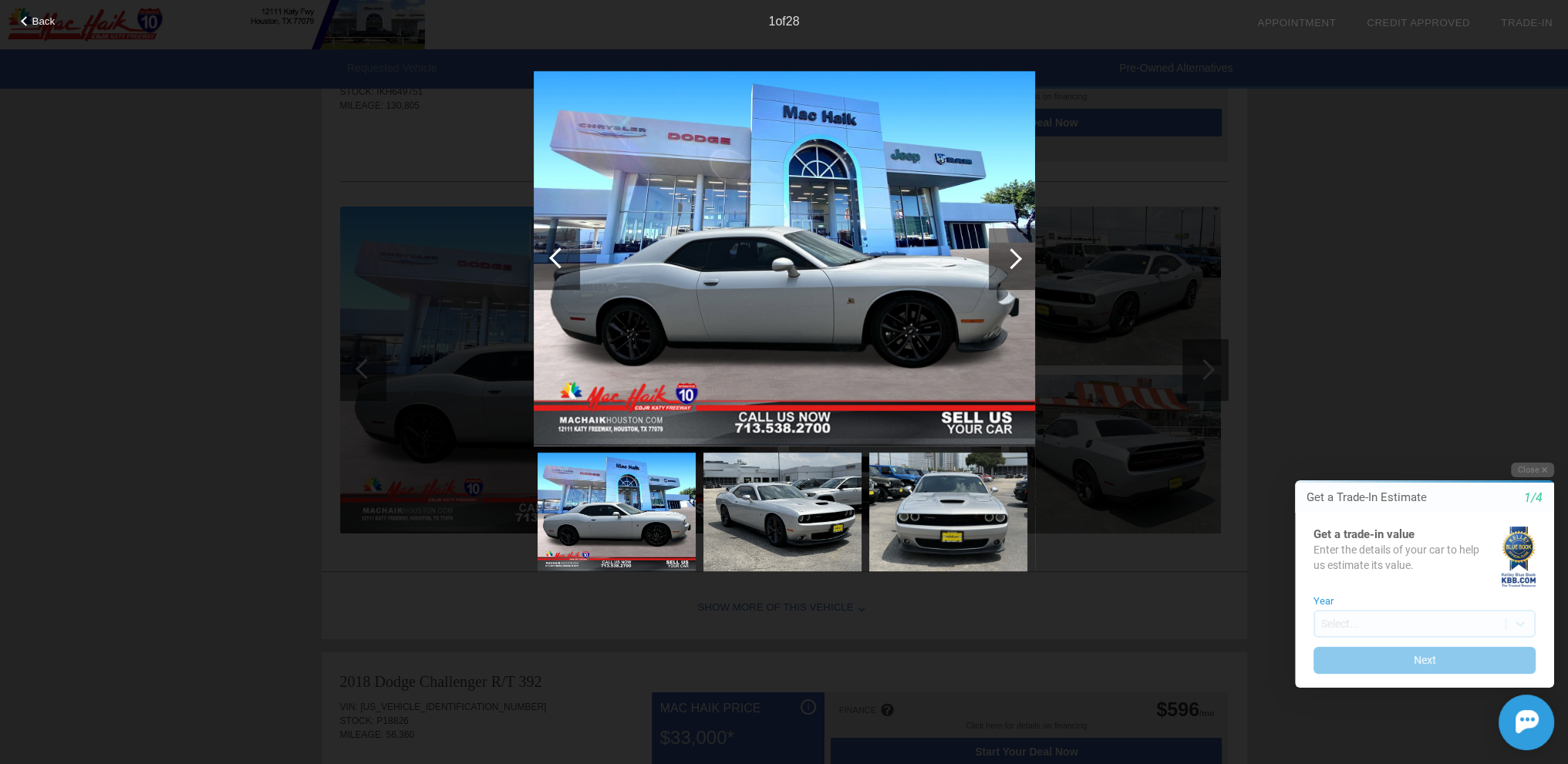
click at [1027, 255] on div at bounding box center [1011, 259] width 46 height 62
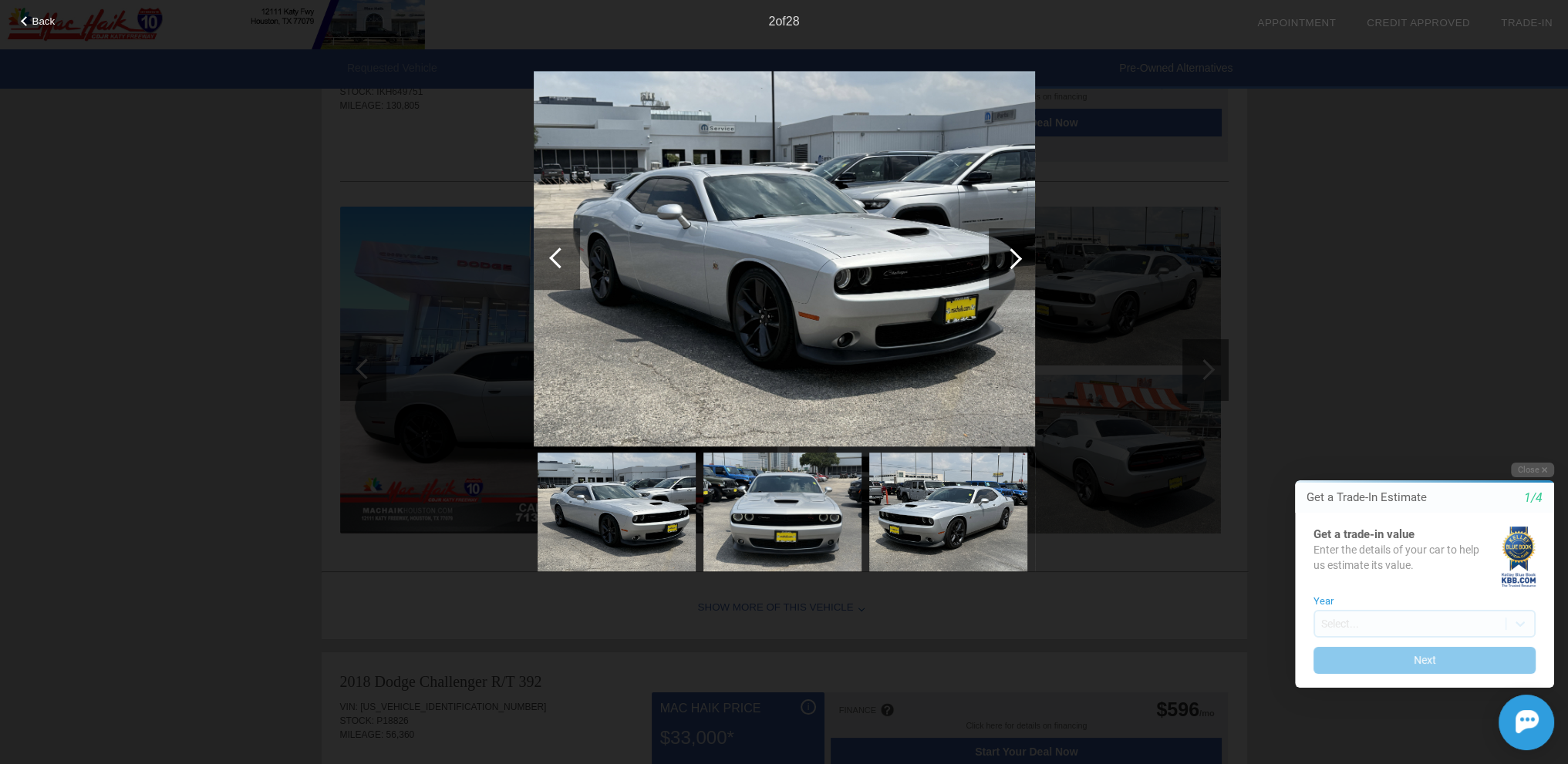
click at [1027, 255] on div at bounding box center [1011, 259] width 46 height 62
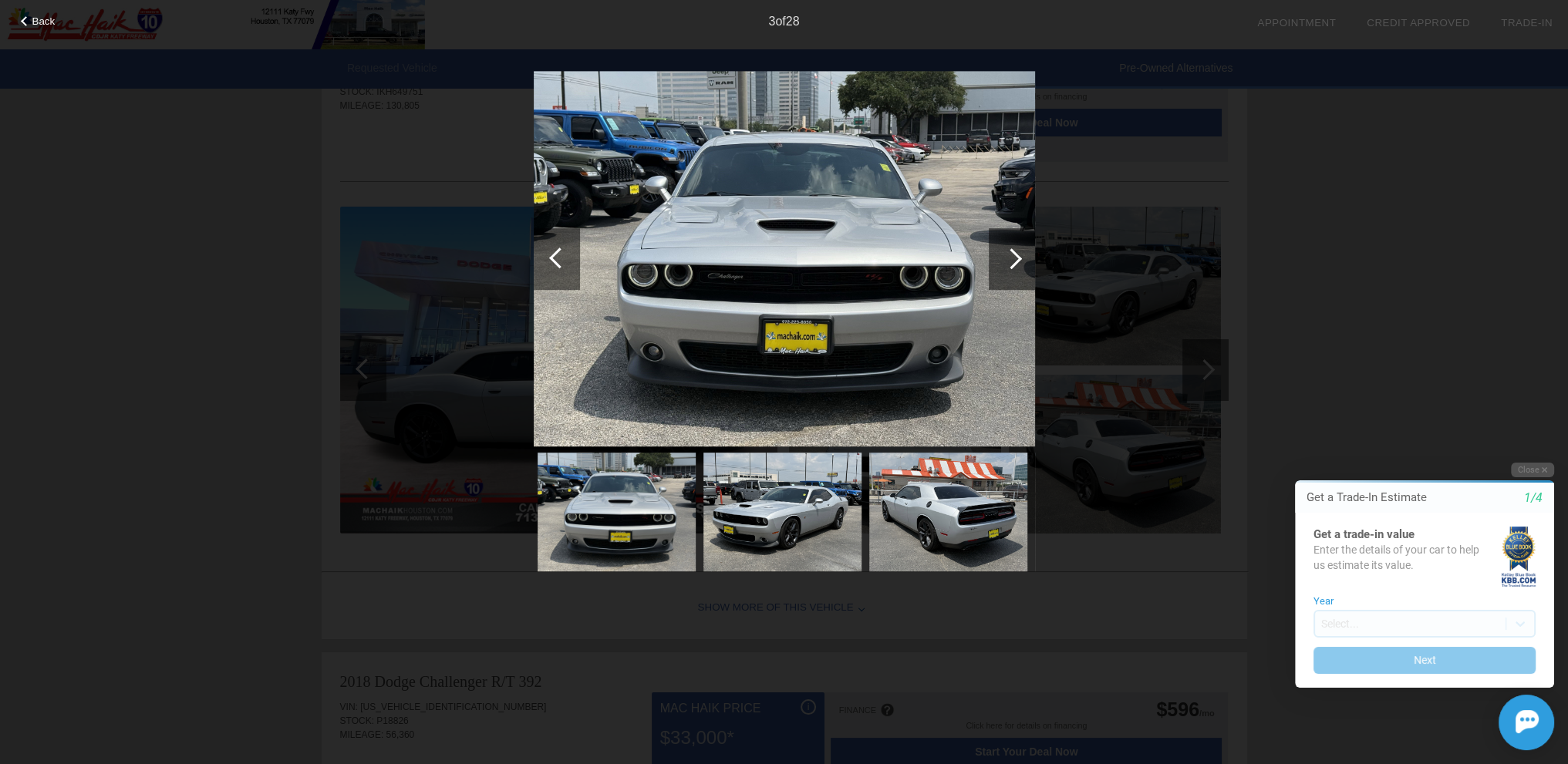
click at [1027, 255] on div at bounding box center [1011, 259] width 46 height 62
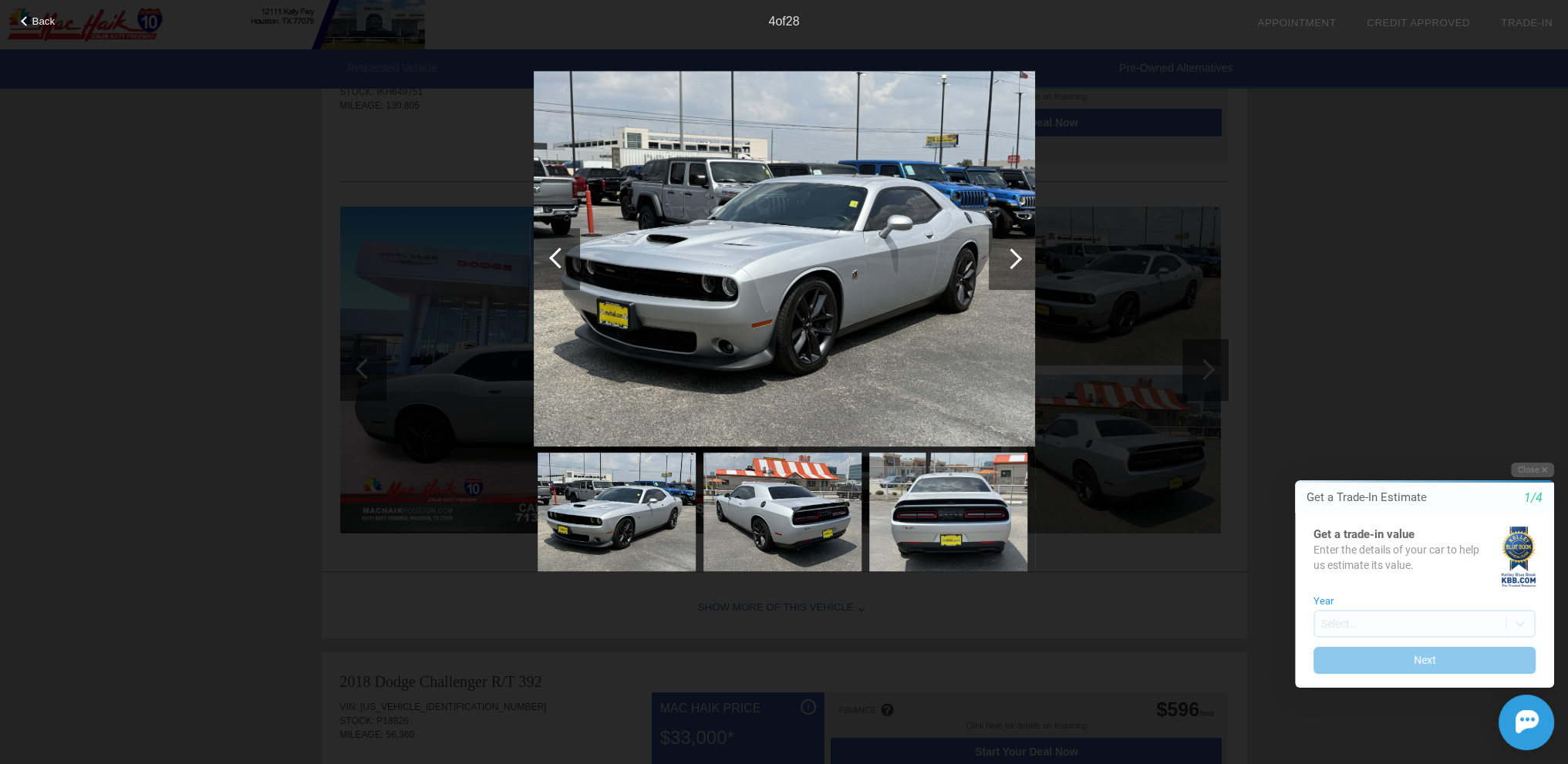
click at [1027, 255] on div at bounding box center [1011, 259] width 46 height 62
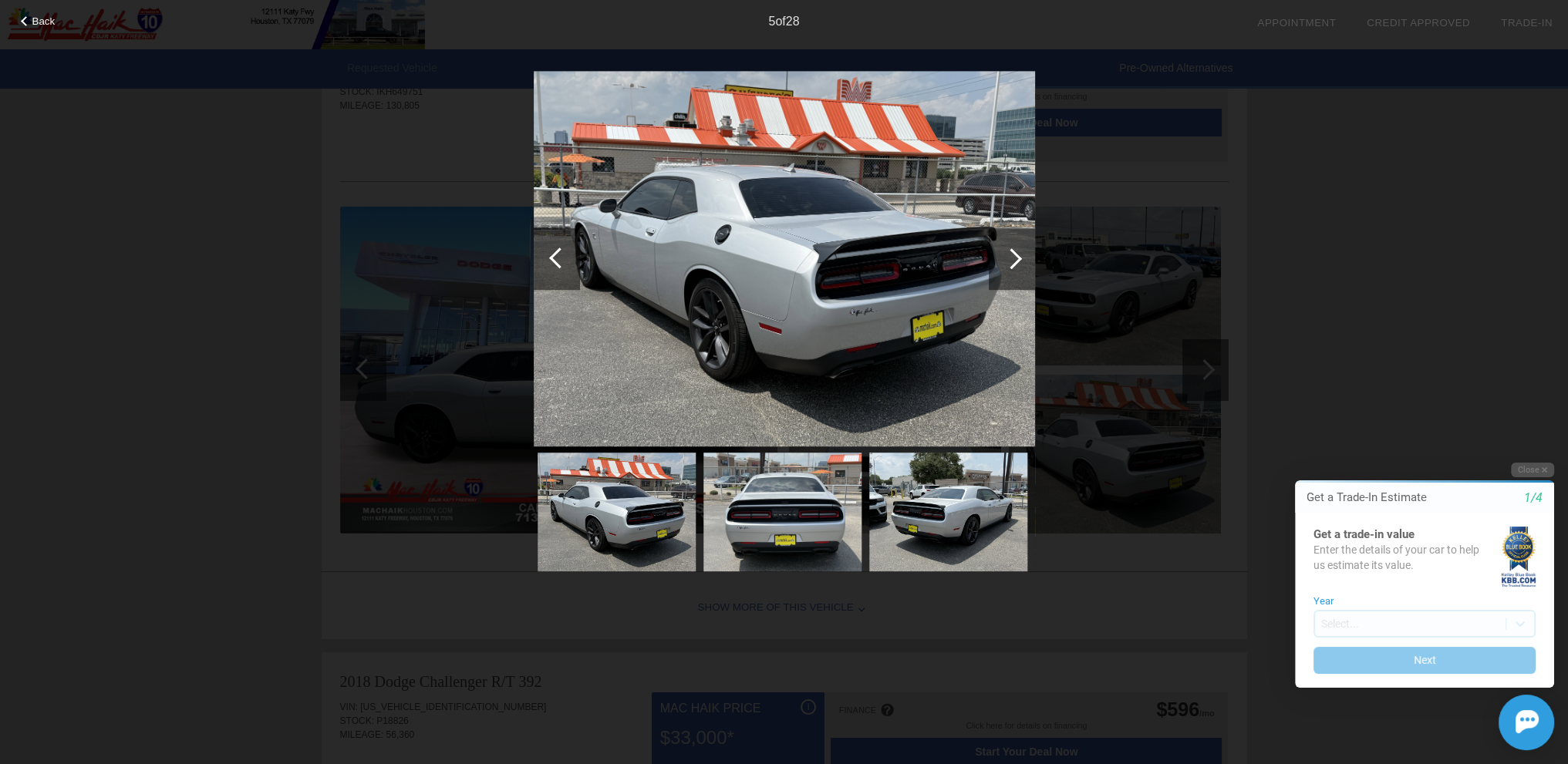
click at [1027, 255] on div at bounding box center [1011, 259] width 46 height 62
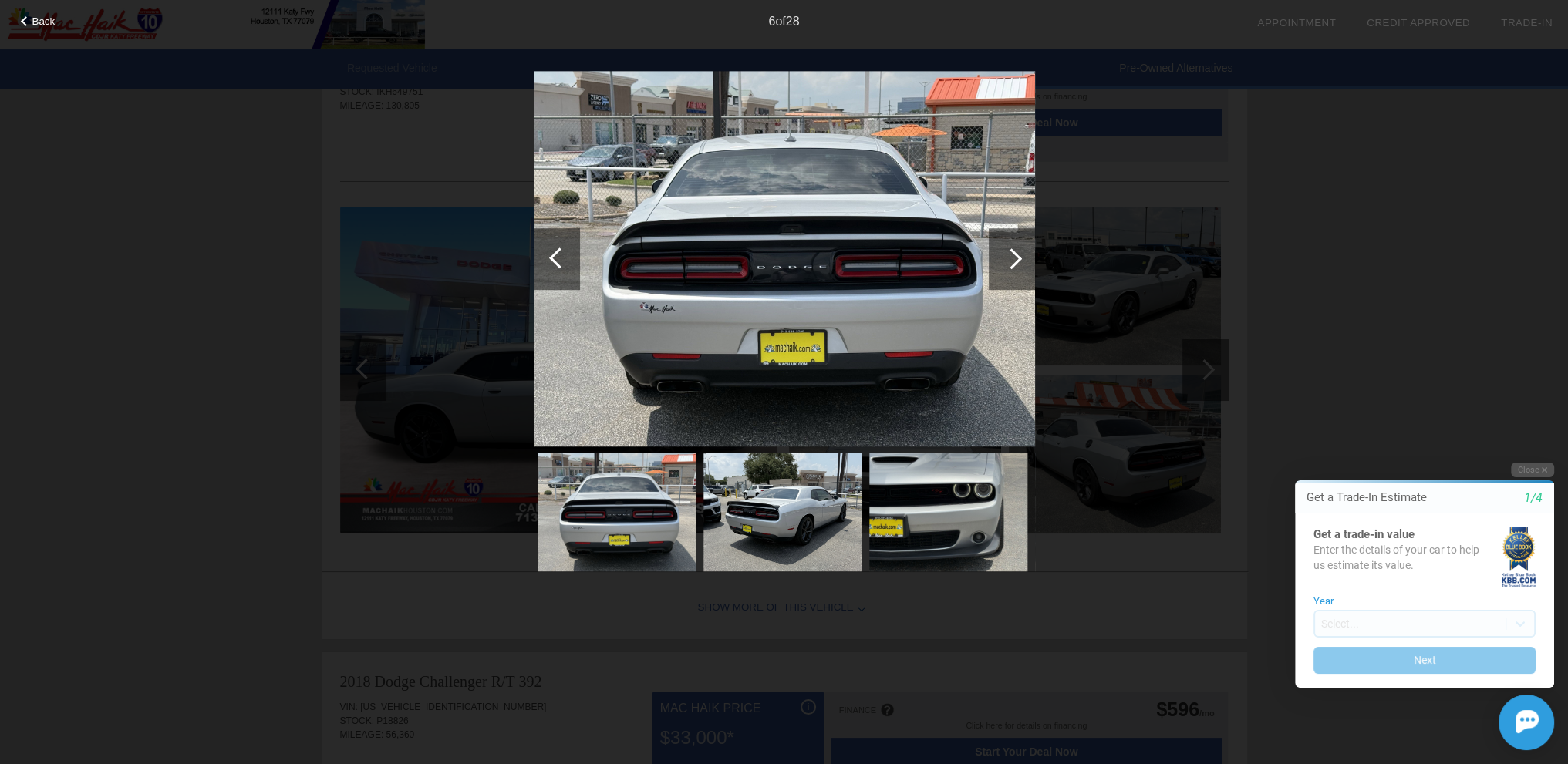
click at [1027, 255] on div at bounding box center [1011, 259] width 46 height 62
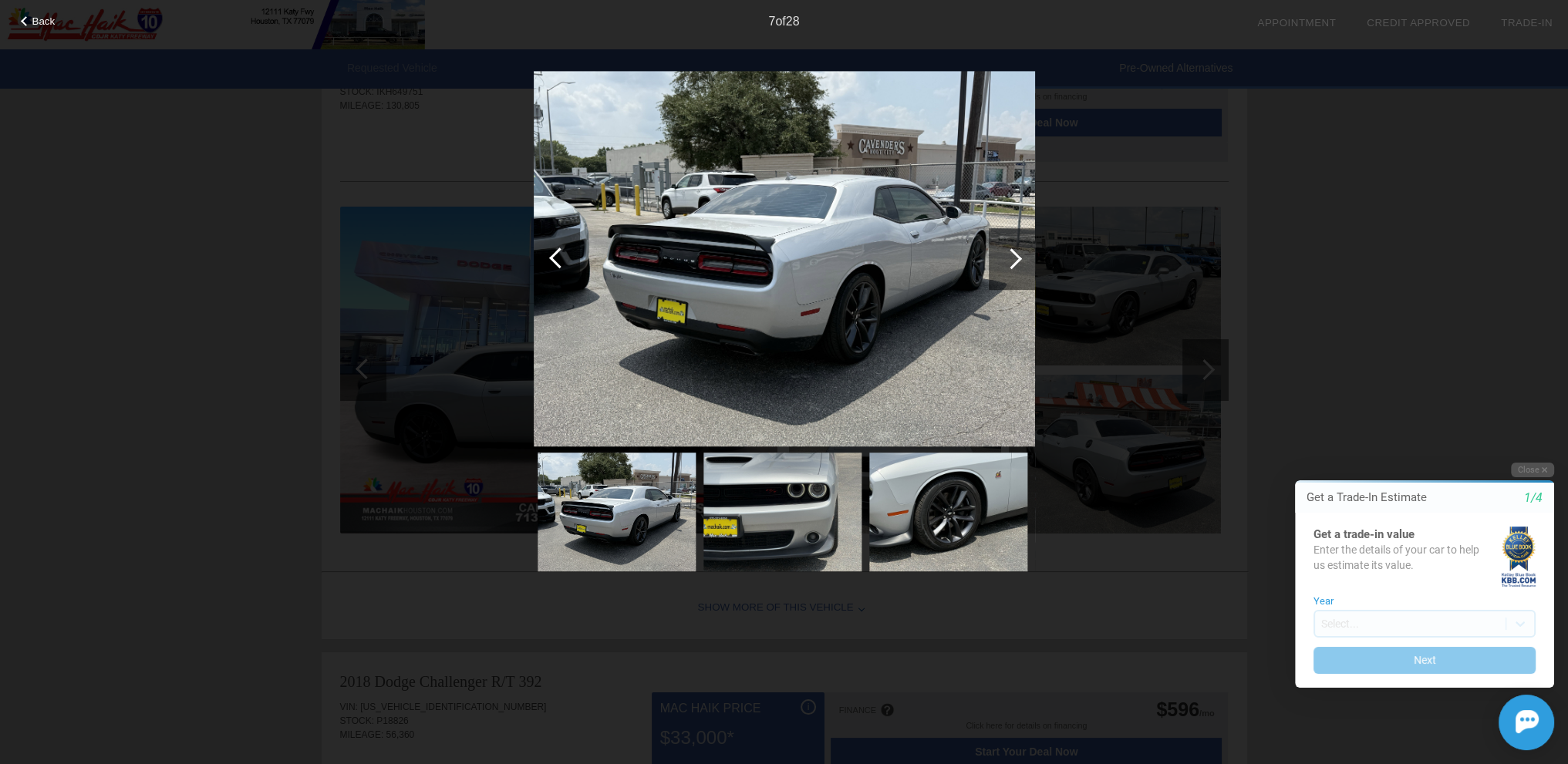
click at [1027, 255] on div at bounding box center [1011, 259] width 46 height 62
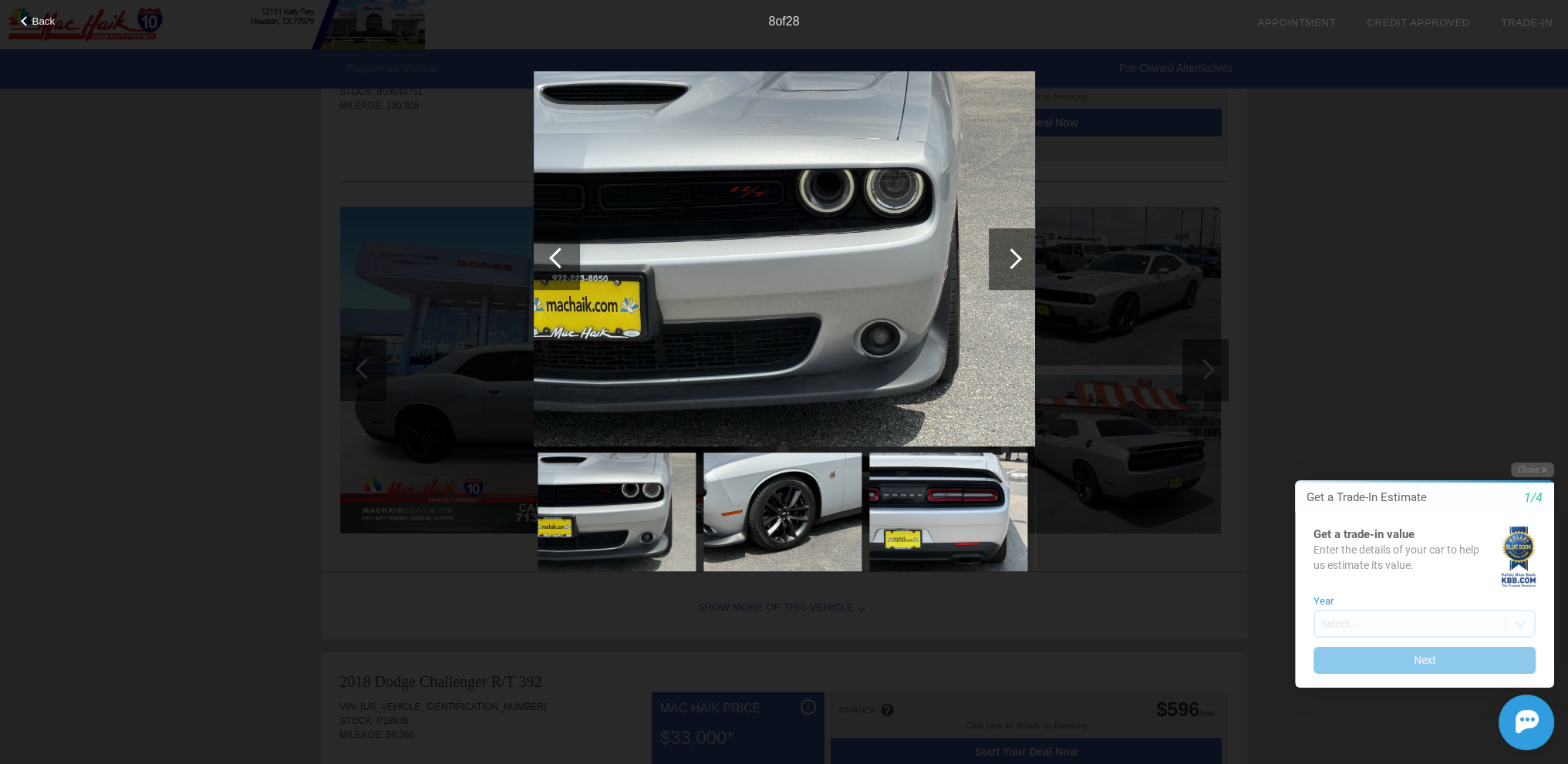
click at [1027, 255] on div at bounding box center [1011, 259] width 46 height 62
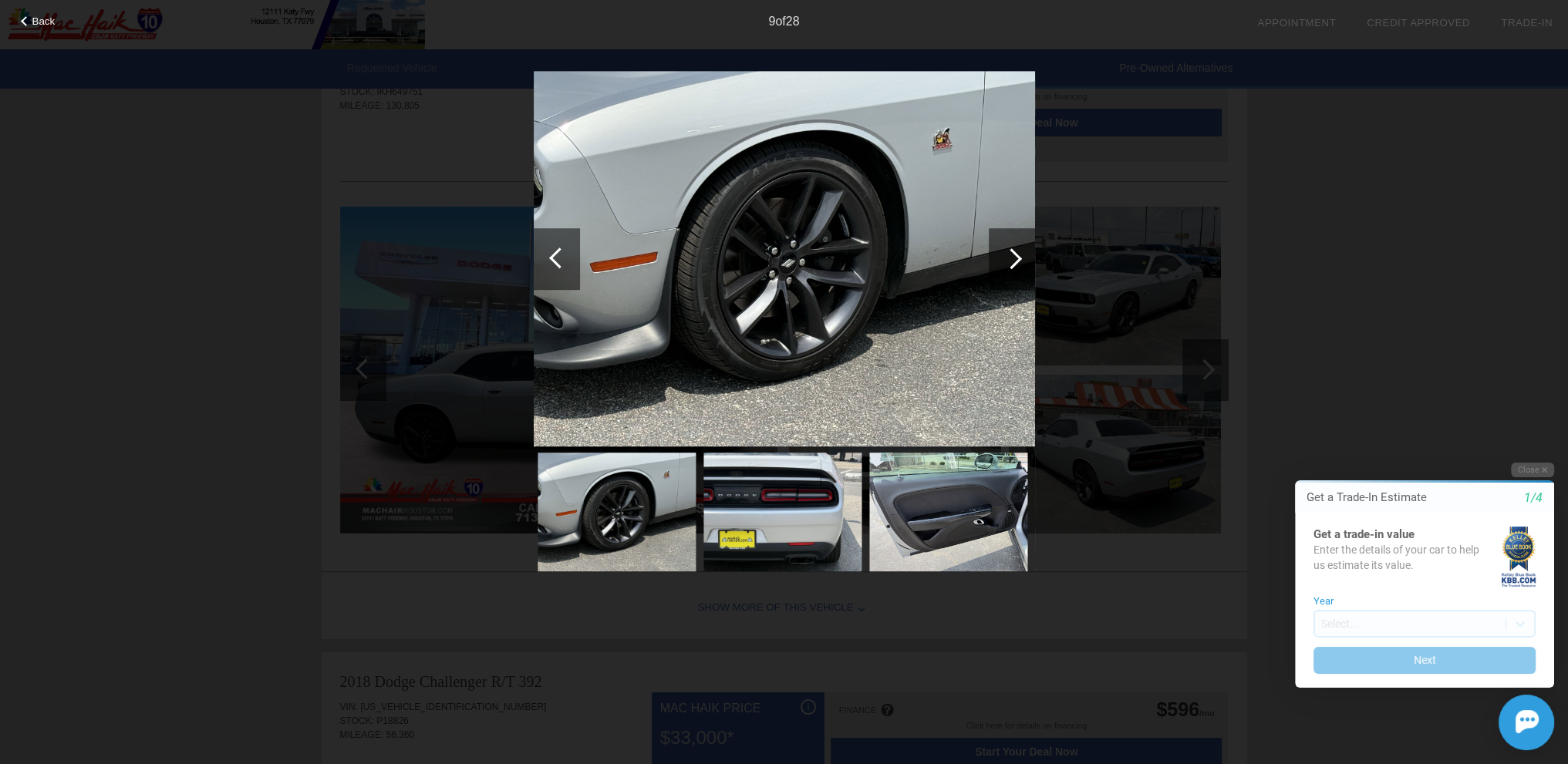
click at [1027, 255] on div at bounding box center [1011, 259] width 46 height 62
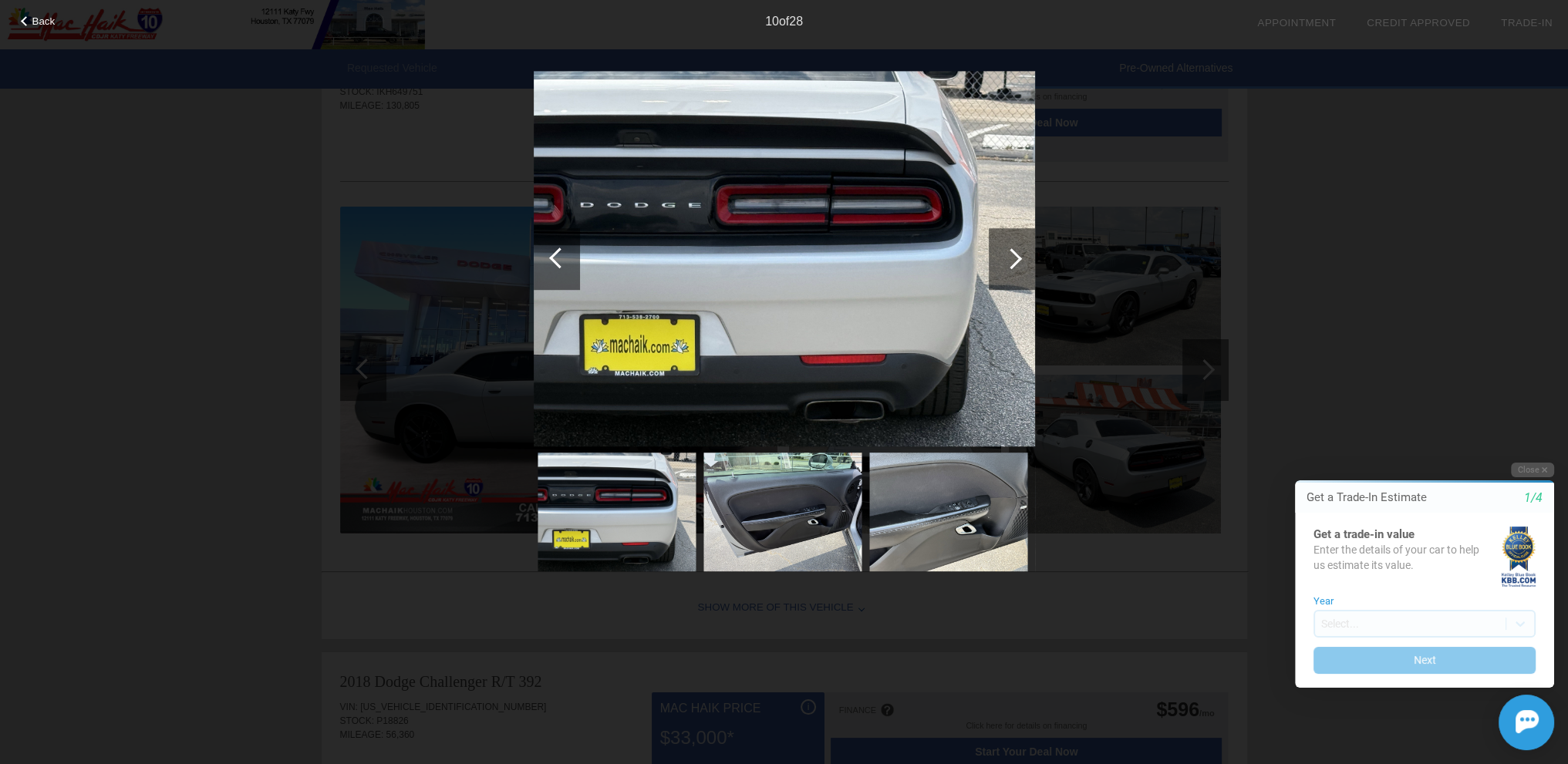
click at [1027, 255] on div at bounding box center [1011, 259] width 46 height 62
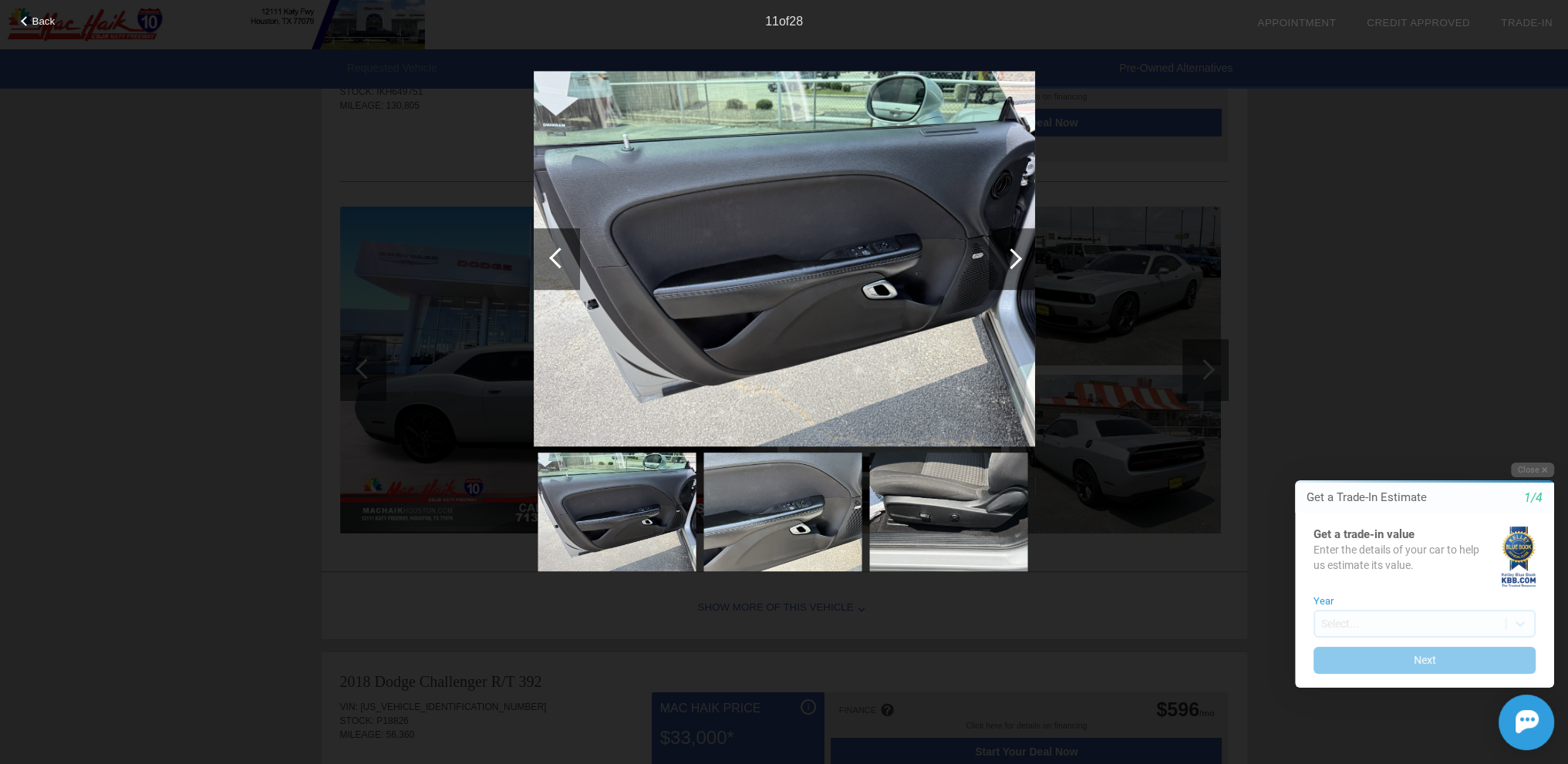
click at [1299, 242] on div "Back 11 of 28" at bounding box center [784, 382] width 1568 height 764
click at [1515, 68] on div "Back 11 of 28" at bounding box center [784, 382] width 1568 height 764
click at [1530, 469] on button "Close" at bounding box center [1532, 469] width 43 height 15
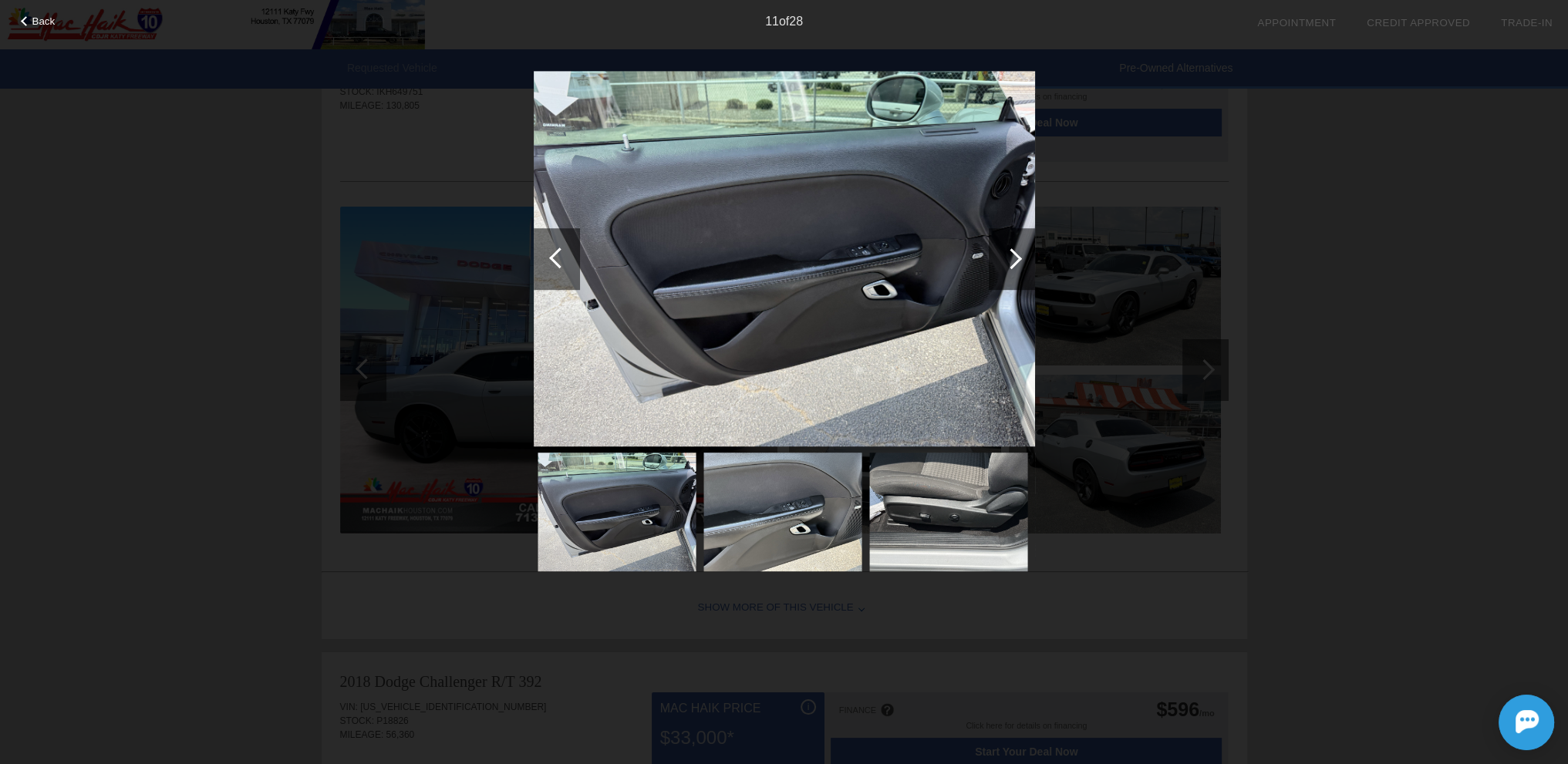
click at [50, 16] on span "Back" at bounding box center [44, 21] width 23 height 11
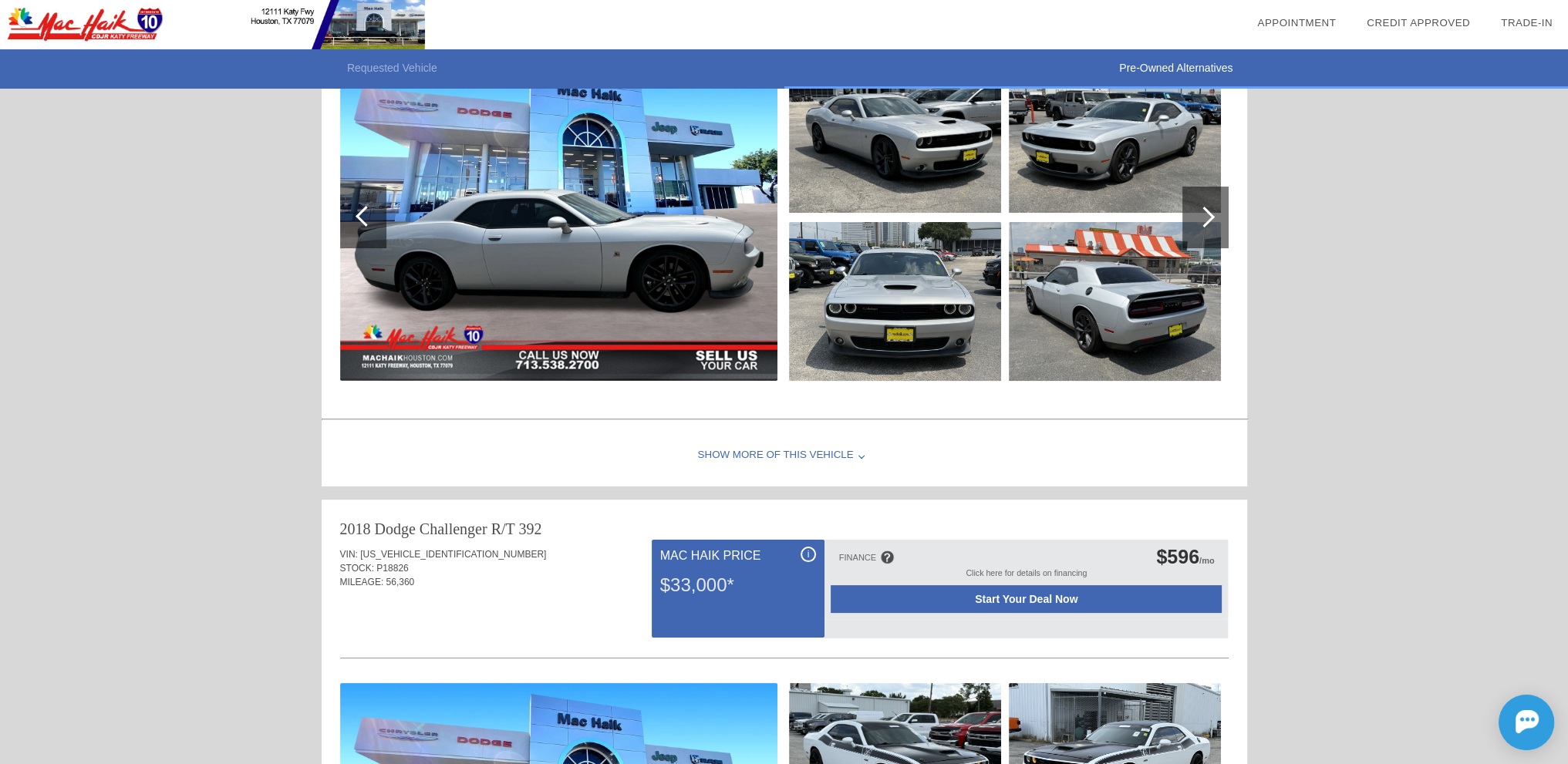
scroll to position [0, 0]
